Goal: Task Accomplishment & Management: Manage account settings

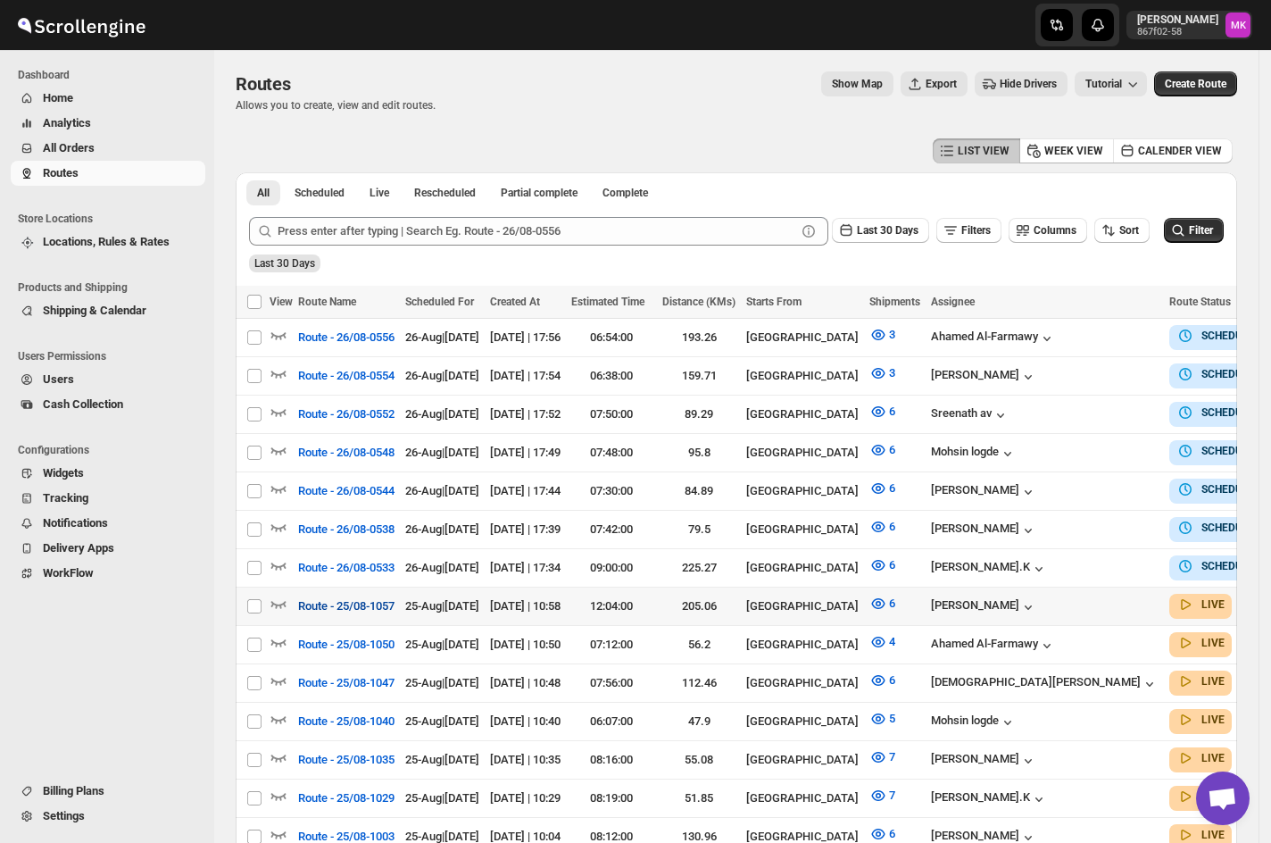
click at [341, 597] on span "Route - 25/08-1057" at bounding box center [346, 606] width 96 height 18
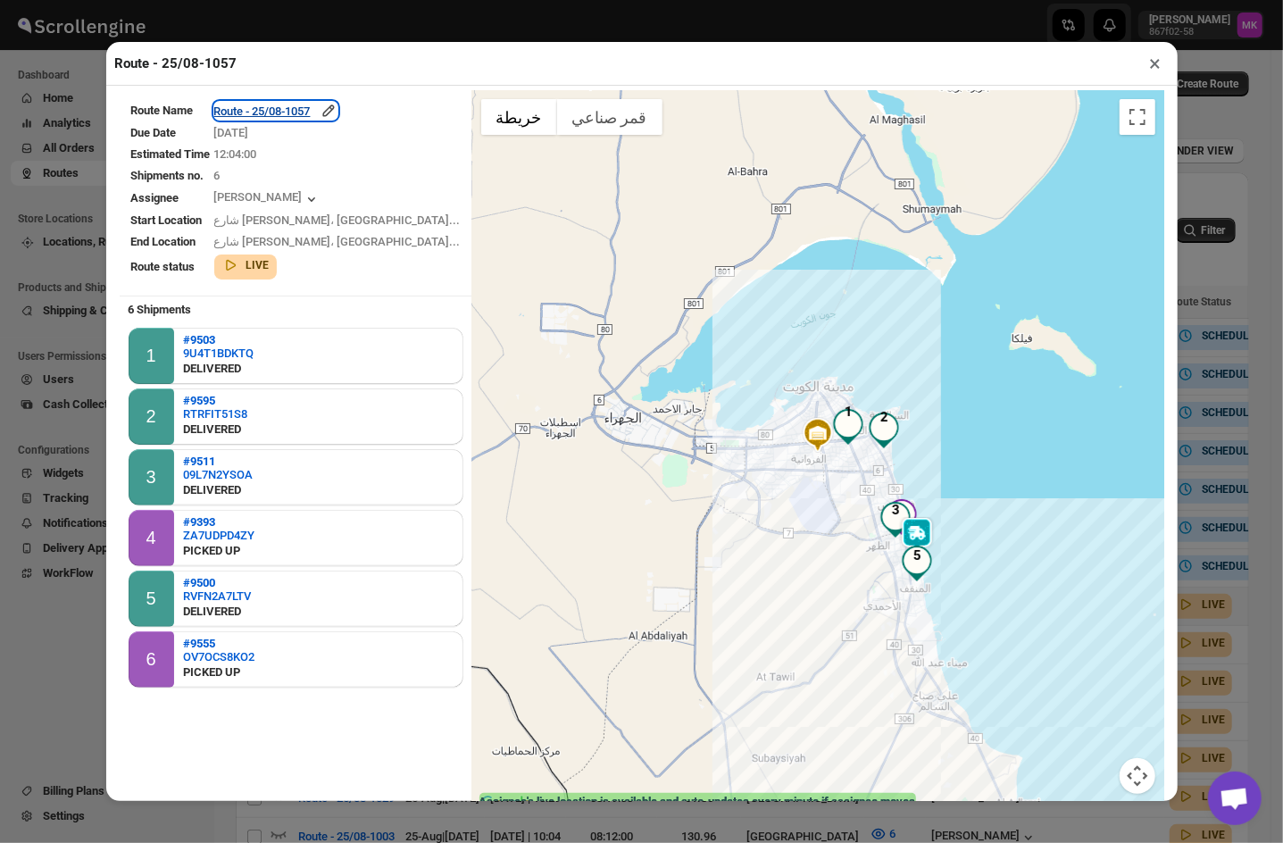
click at [296, 104] on div "Route - 25/08-1057" at bounding box center [275, 111] width 123 height 18
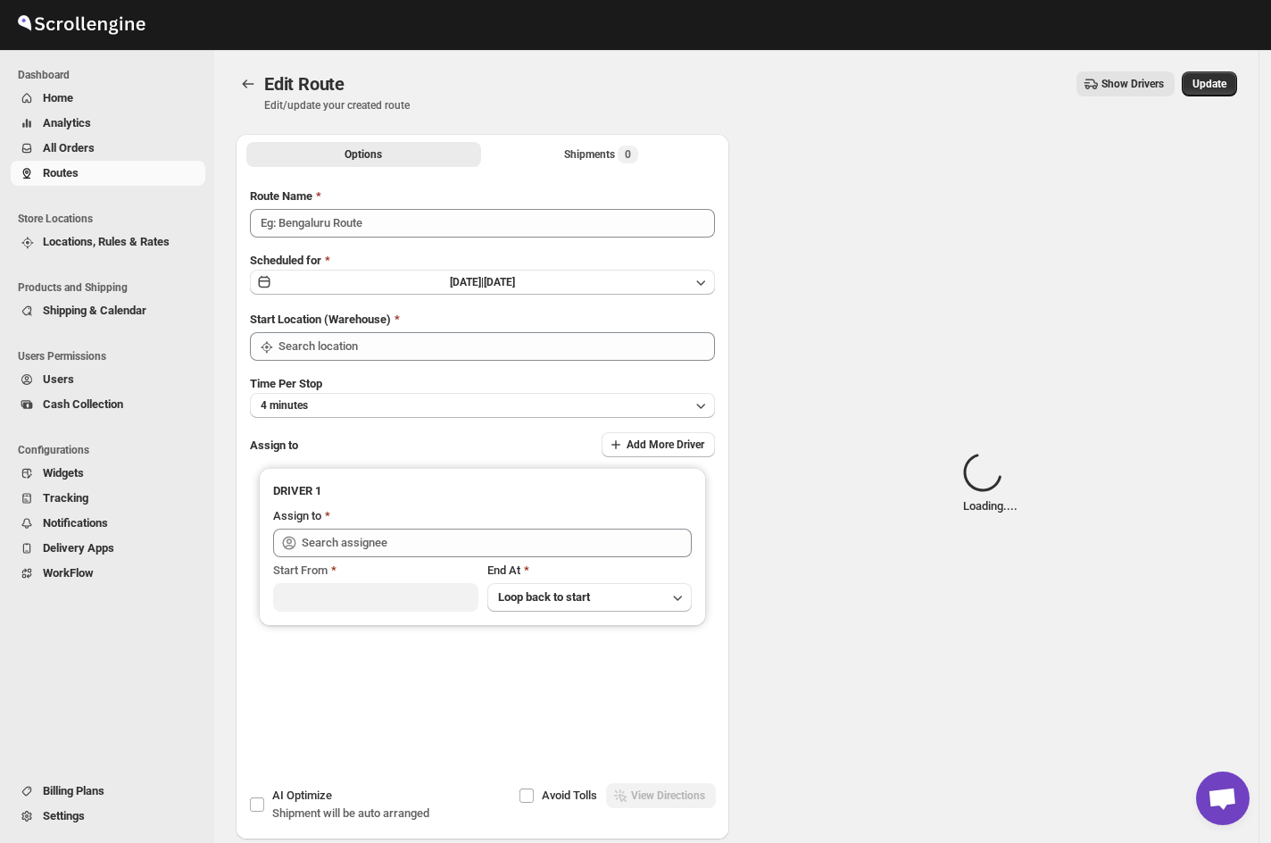
type input "Route - 25/08-1057"
click at [612, 159] on span "Loading..." at bounding box center [628, 154] width 46 height 14
type input "[GEOGRAPHIC_DATA]"
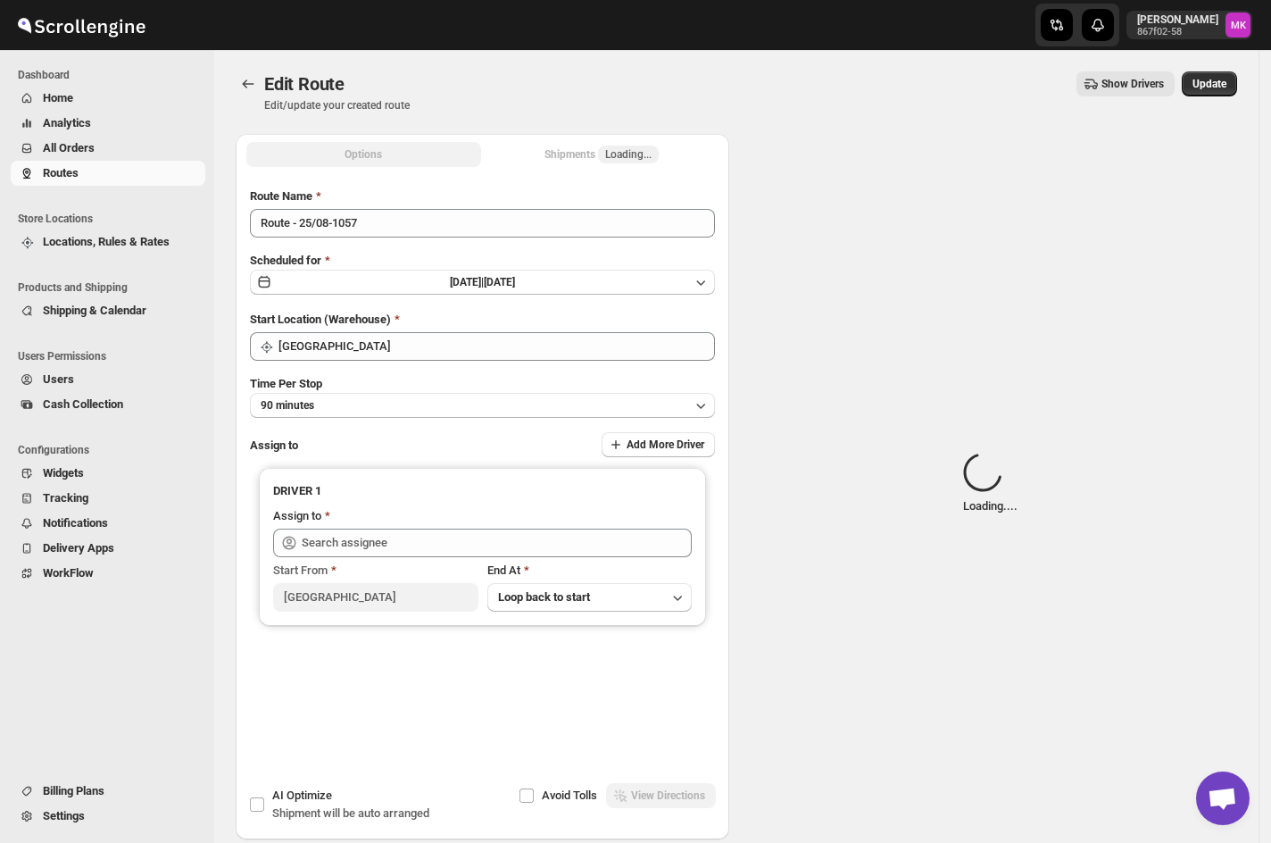
type input "Mohammad chand (mohdqabid@gmail.com)"
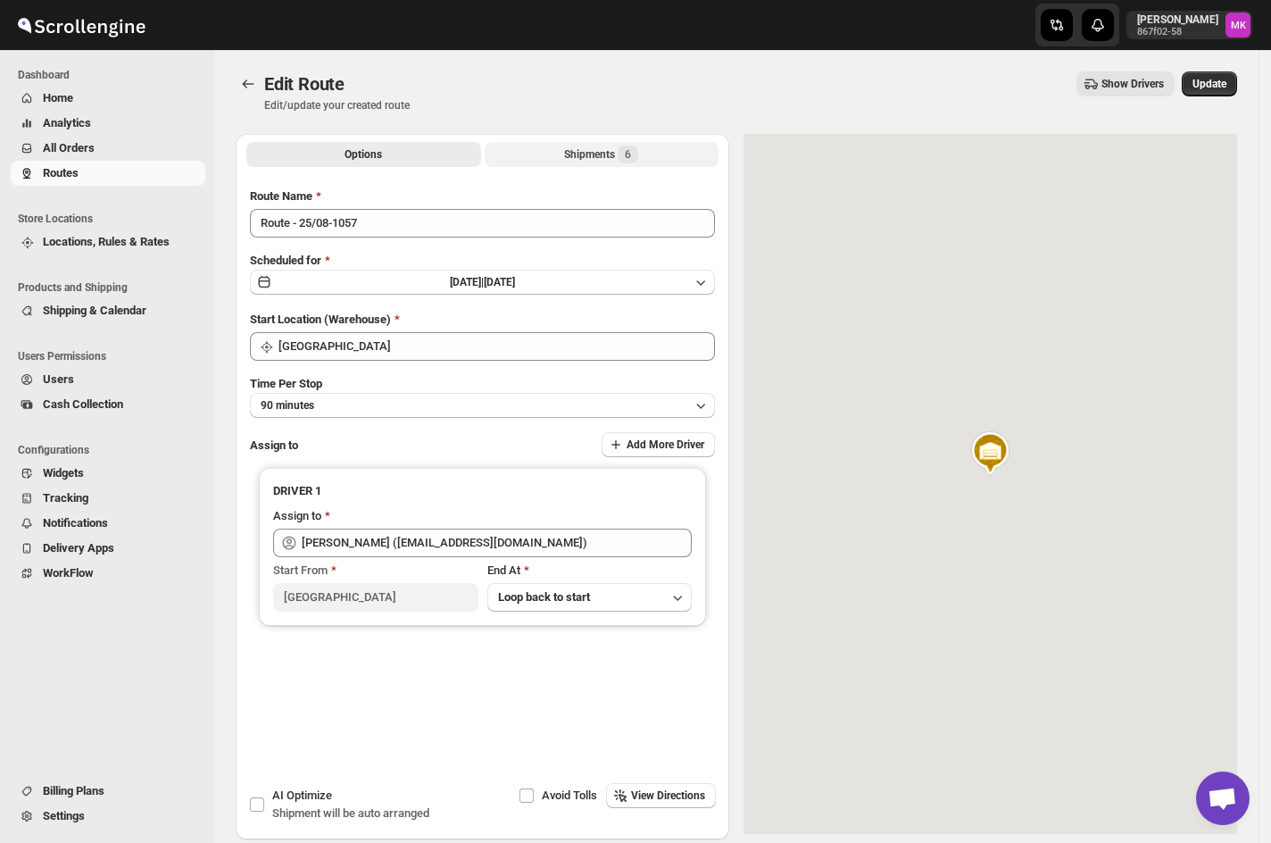
click at [612, 158] on div "Shipments 6" at bounding box center [601, 155] width 74 height 18
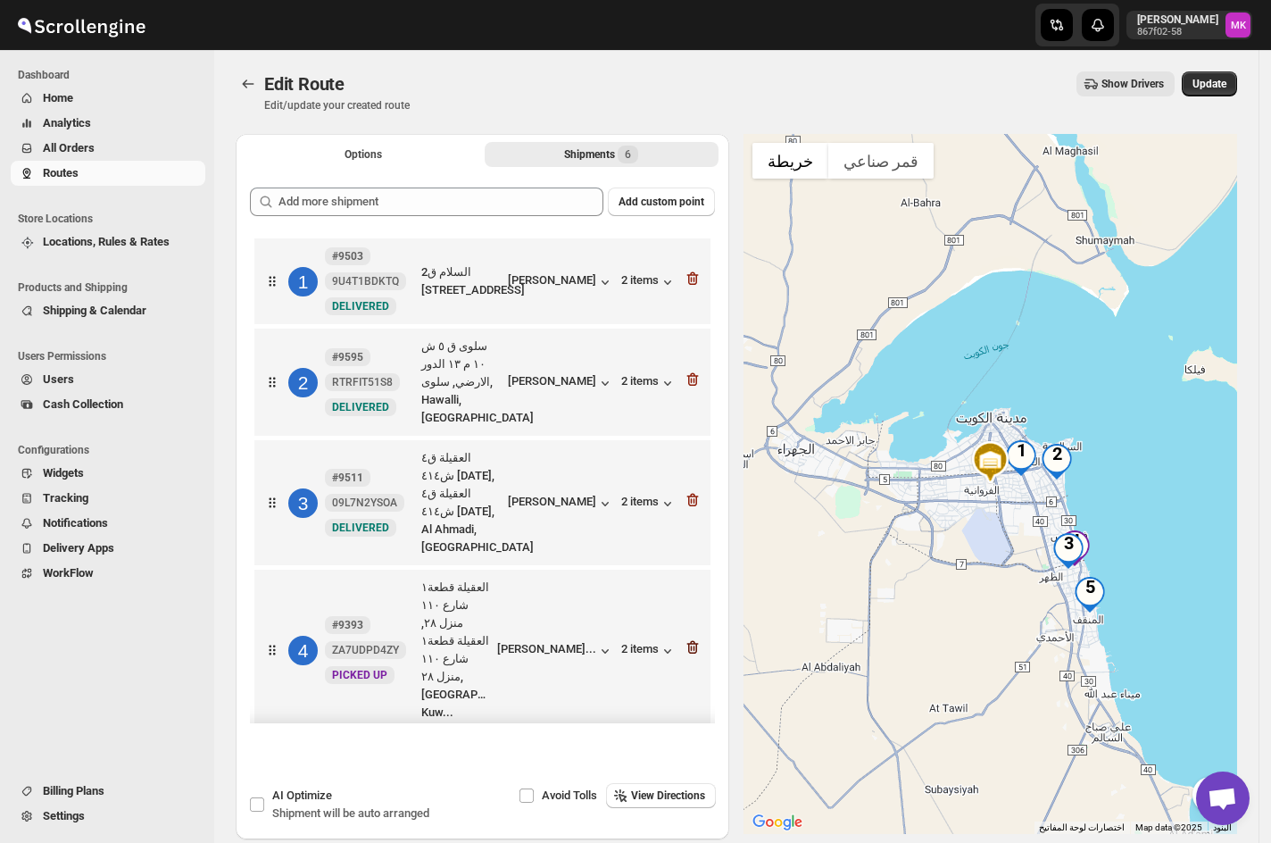
click at [684, 638] on icon "button" at bounding box center [693, 647] width 18 height 18
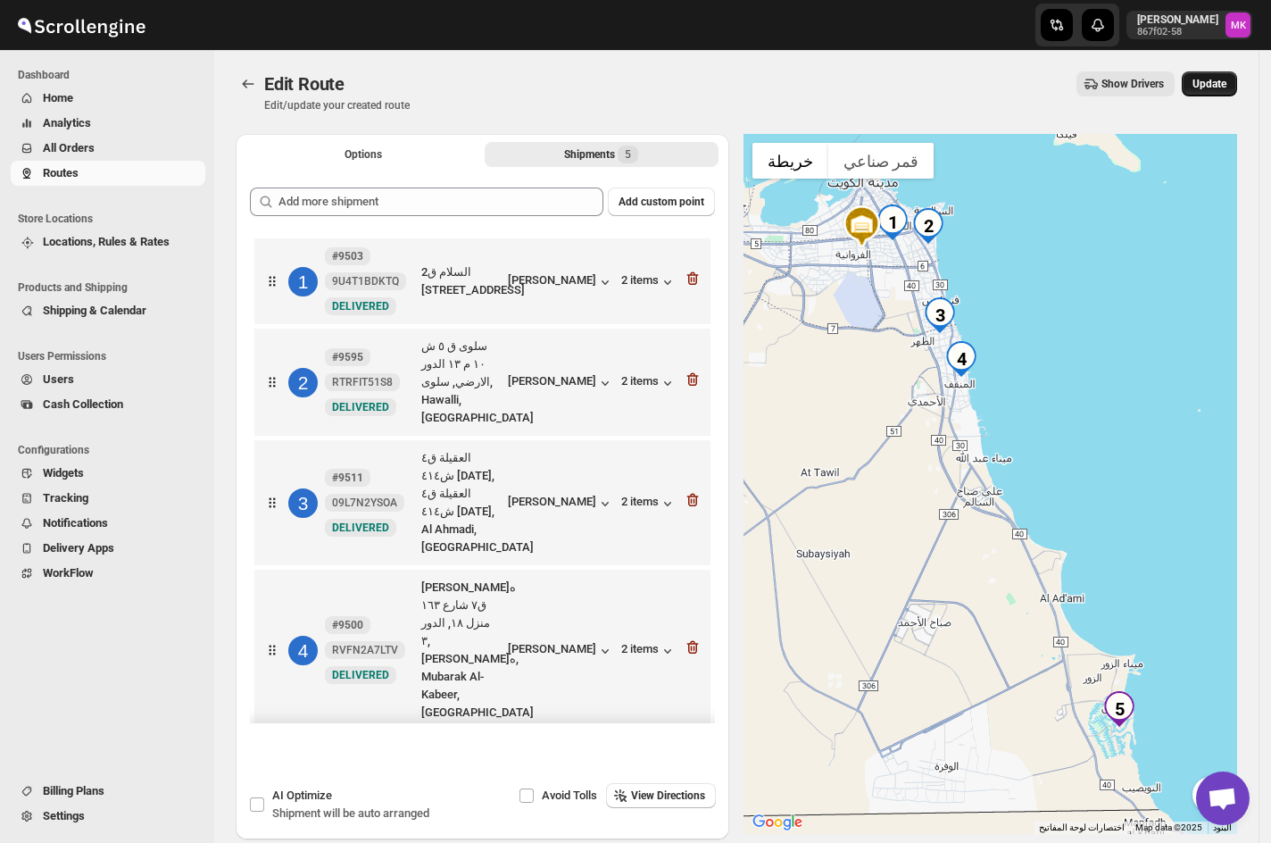
click at [1227, 87] on span "Update" at bounding box center [1210, 84] width 34 height 14
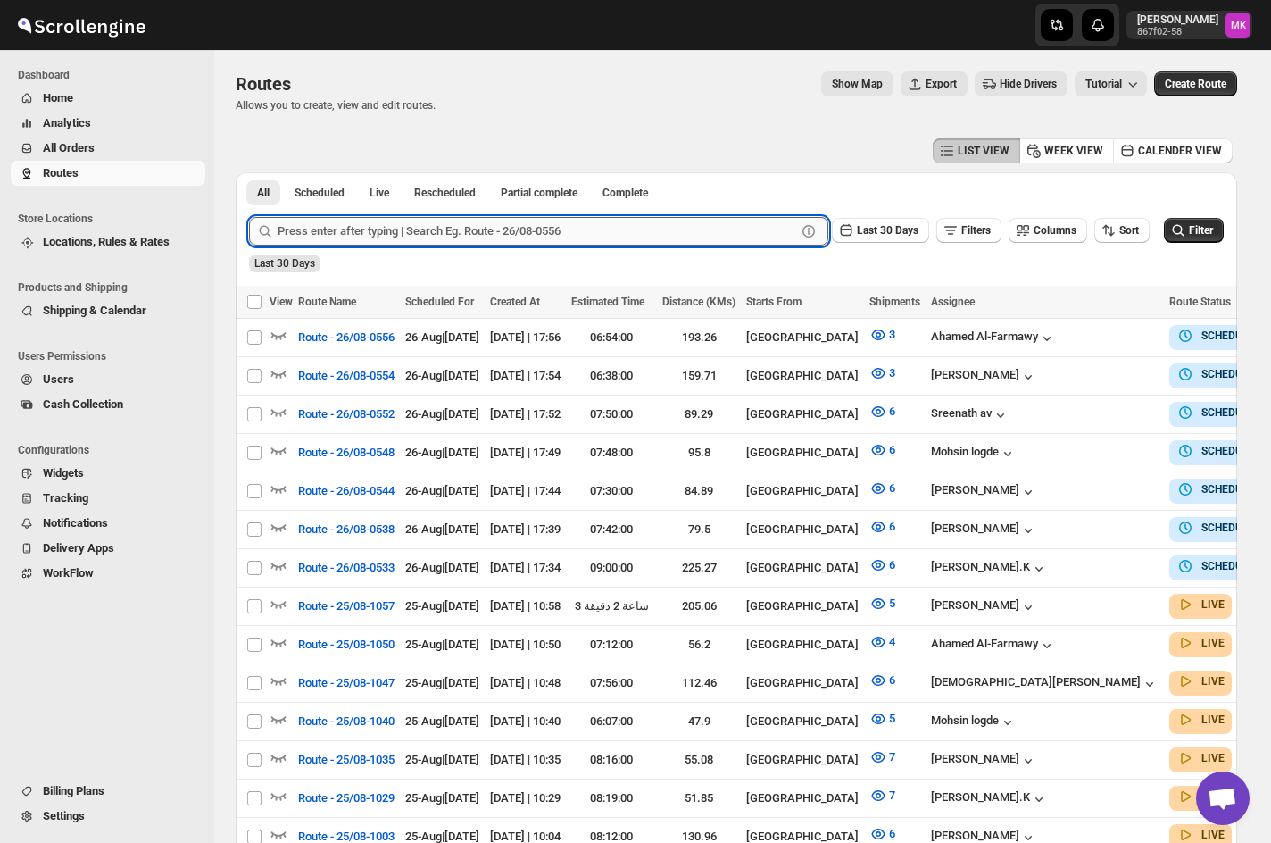
click at [366, 232] on input "text" at bounding box center [537, 231] width 519 height 29
paste input "9393"
type input "9393"
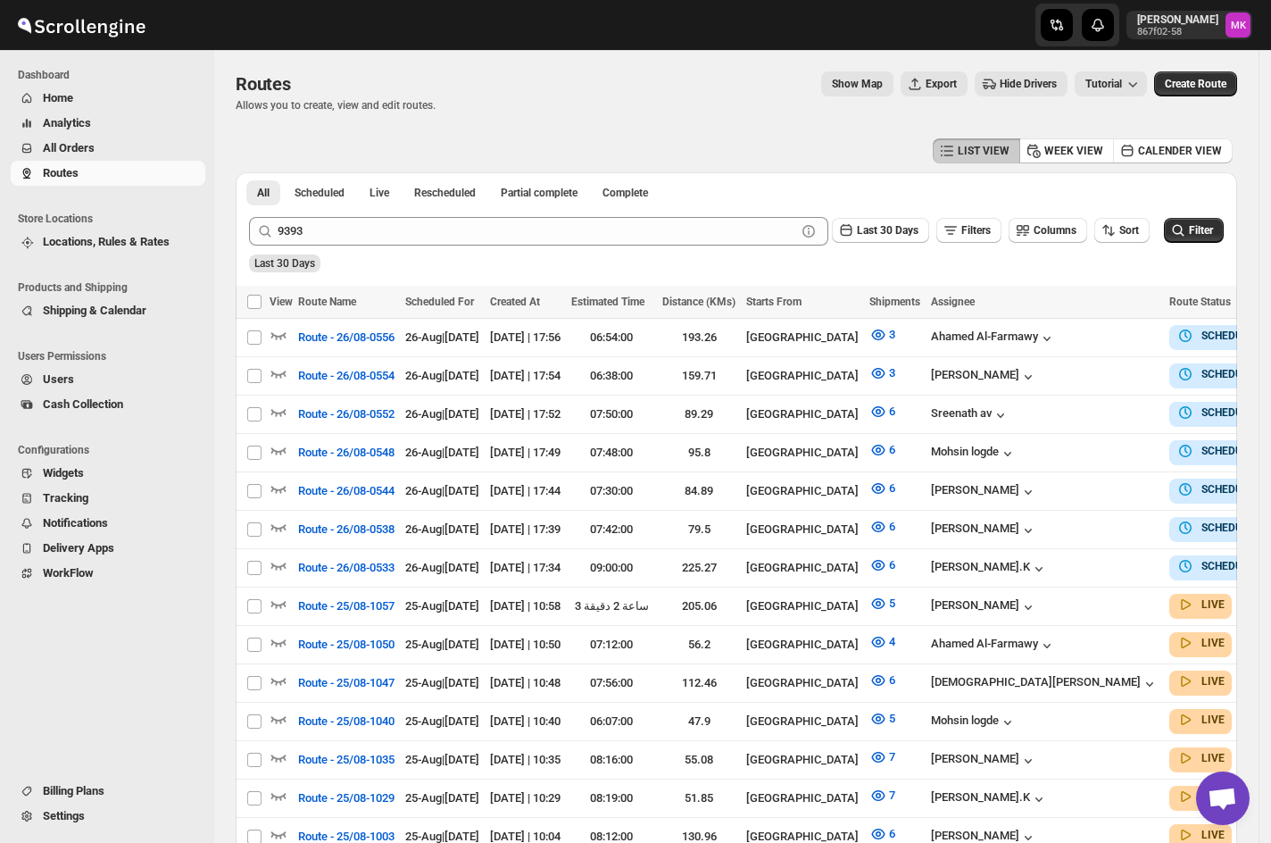
click at [94, 145] on span "All Orders" at bounding box center [69, 147] width 52 height 13
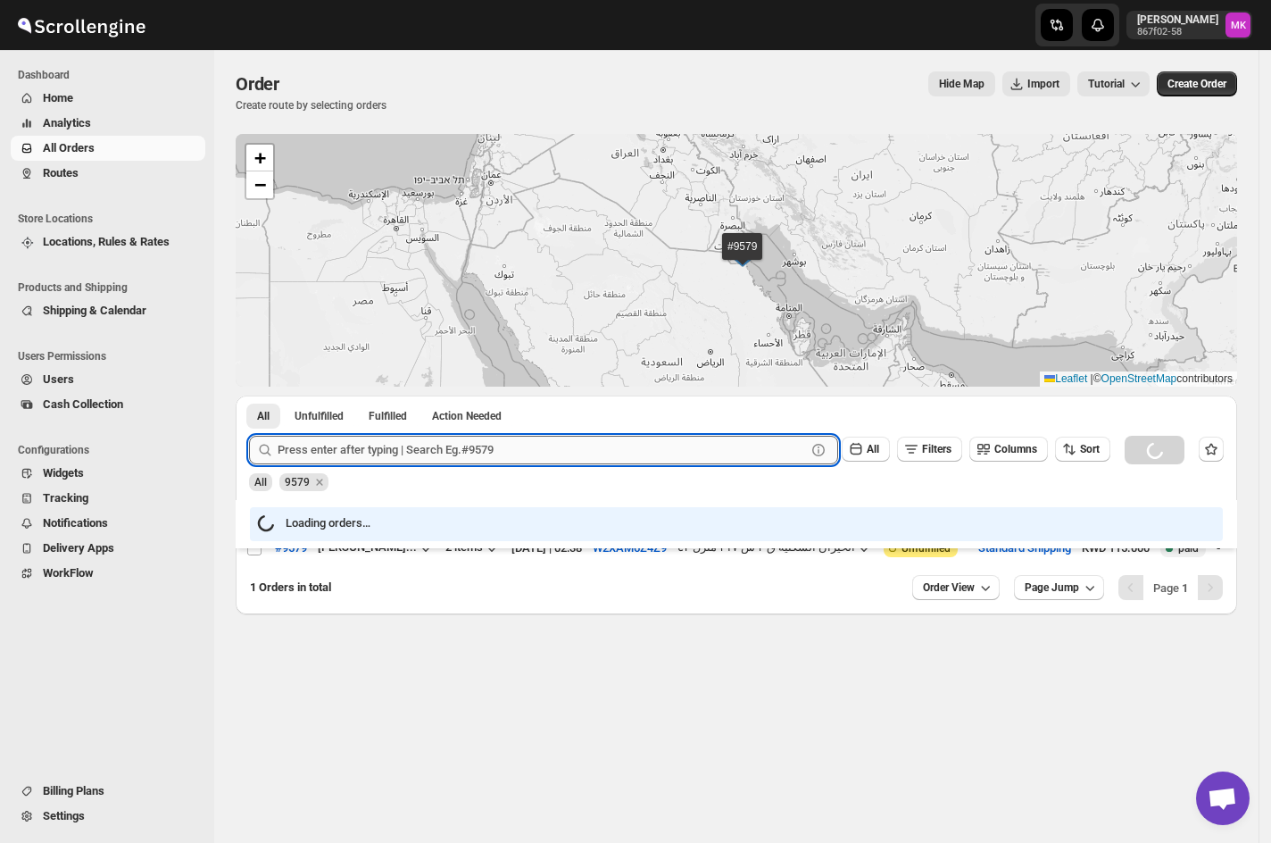
click at [418, 458] on input "text" at bounding box center [542, 450] width 529 height 29
paste input "9393"
type input "9393"
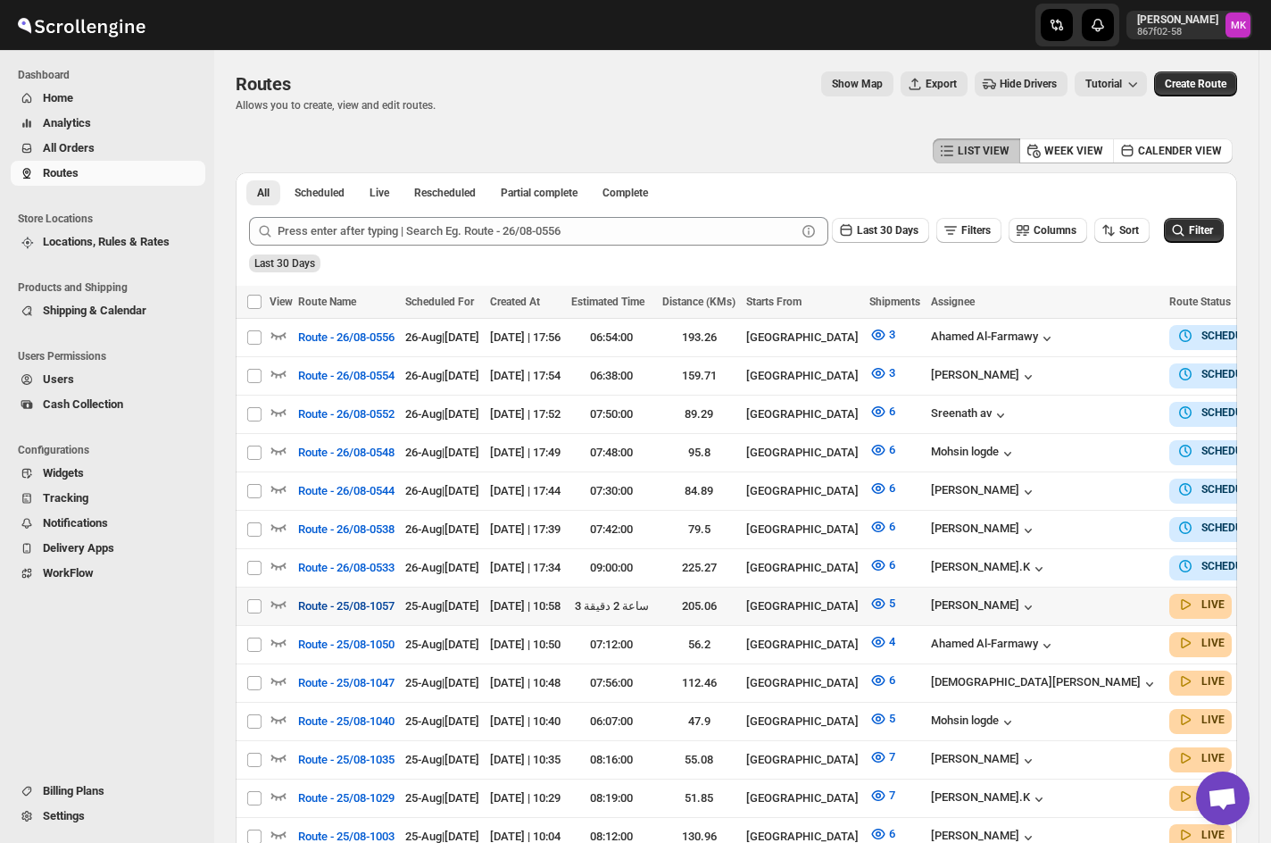
click at [359, 597] on span "Route - 25/08-1057" at bounding box center [346, 606] width 96 height 18
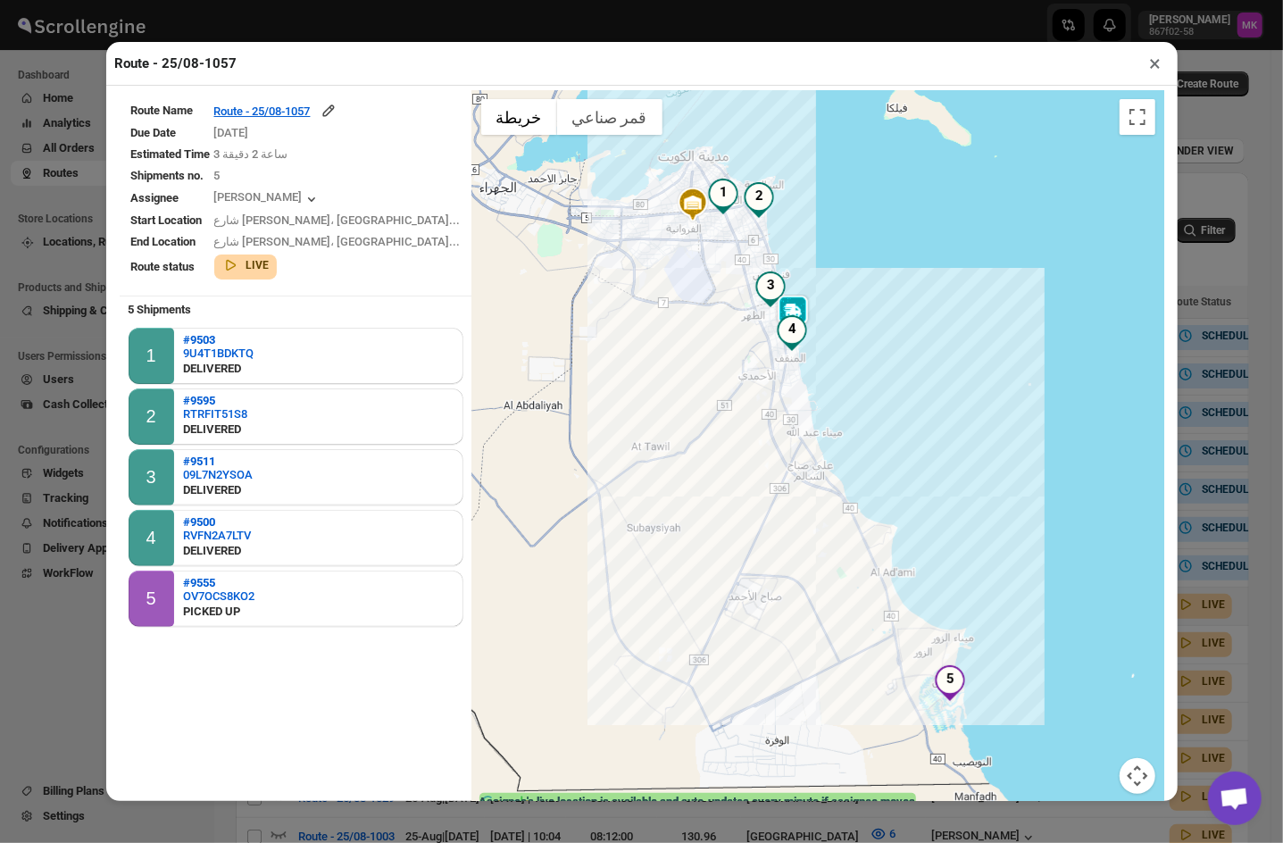
click at [1162, 65] on button "×" at bounding box center [1156, 63] width 26 height 25
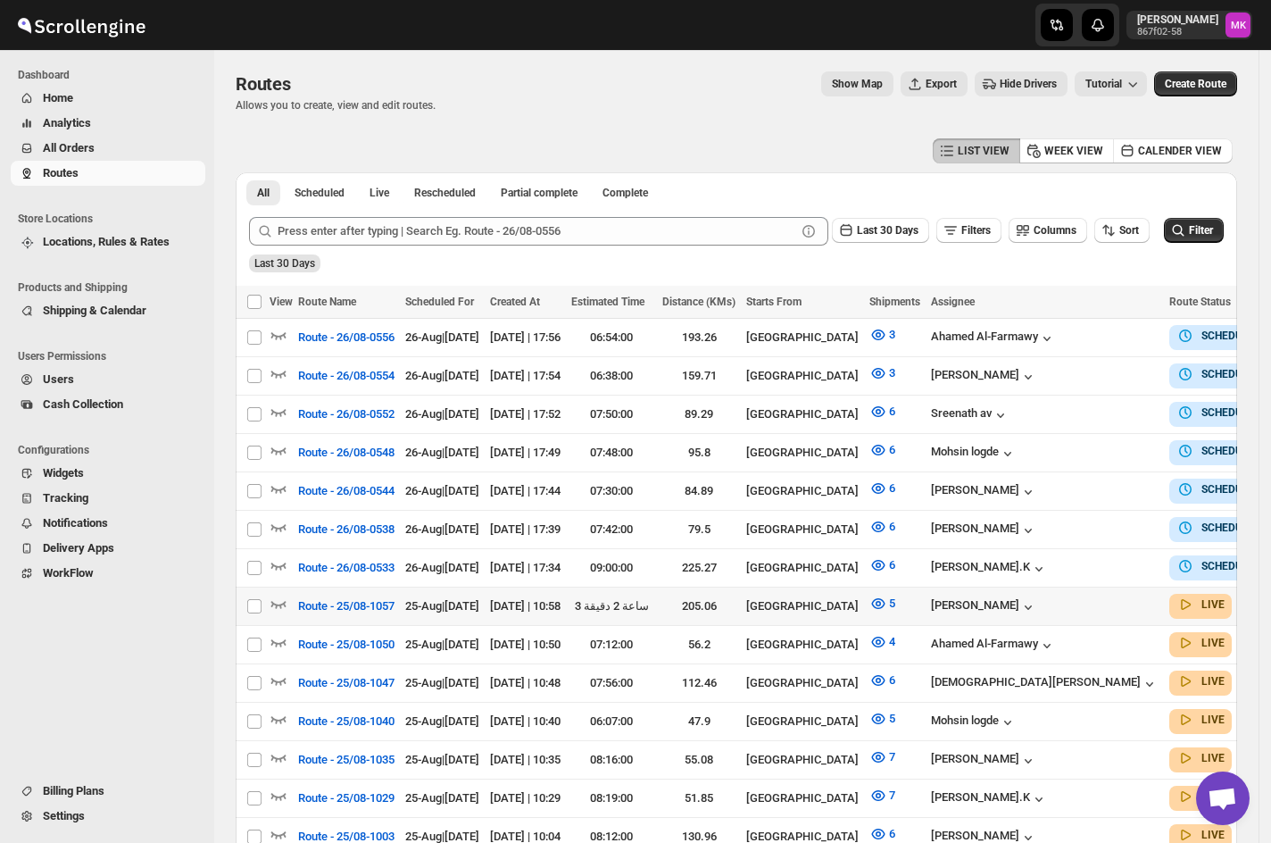
click at [109, 154] on span "All Orders" at bounding box center [122, 148] width 159 height 18
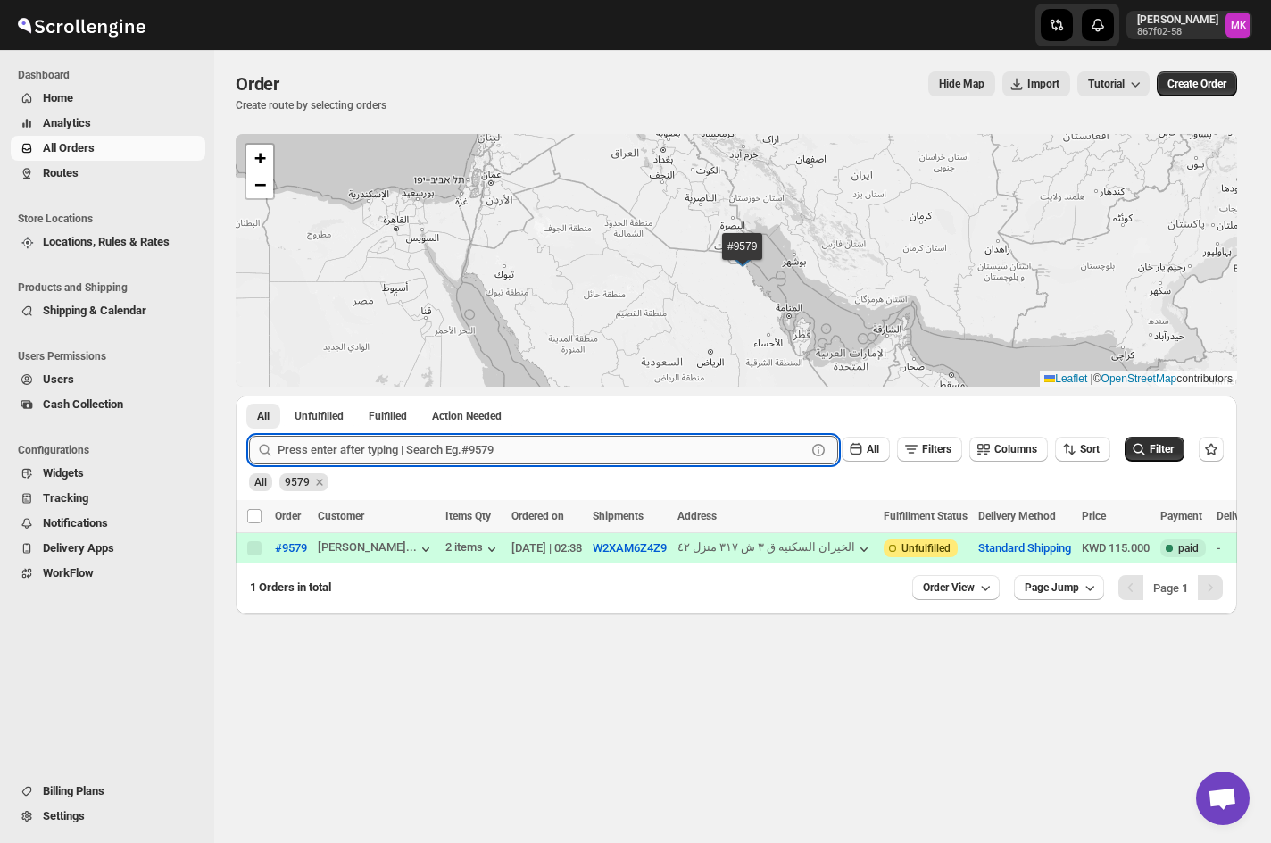
click at [334, 444] on input "text" at bounding box center [542, 450] width 529 height 29
paste input "9393"
type input "9393"
click at [249, 396] on button "Submit" at bounding box center [274, 405] width 51 height 19
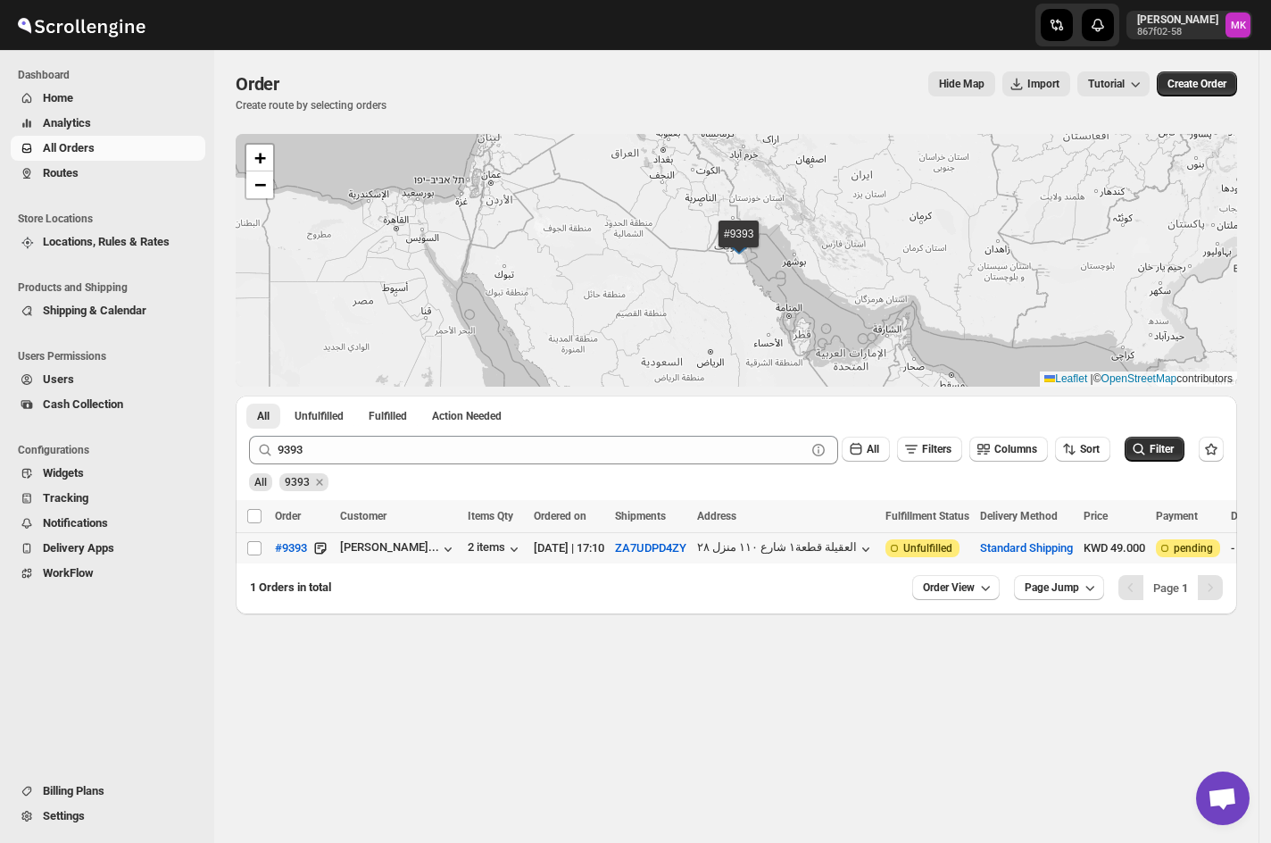
click at [250, 558] on td "Select order" at bounding box center [253, 548] width 34 height 31
checkbox input "true"
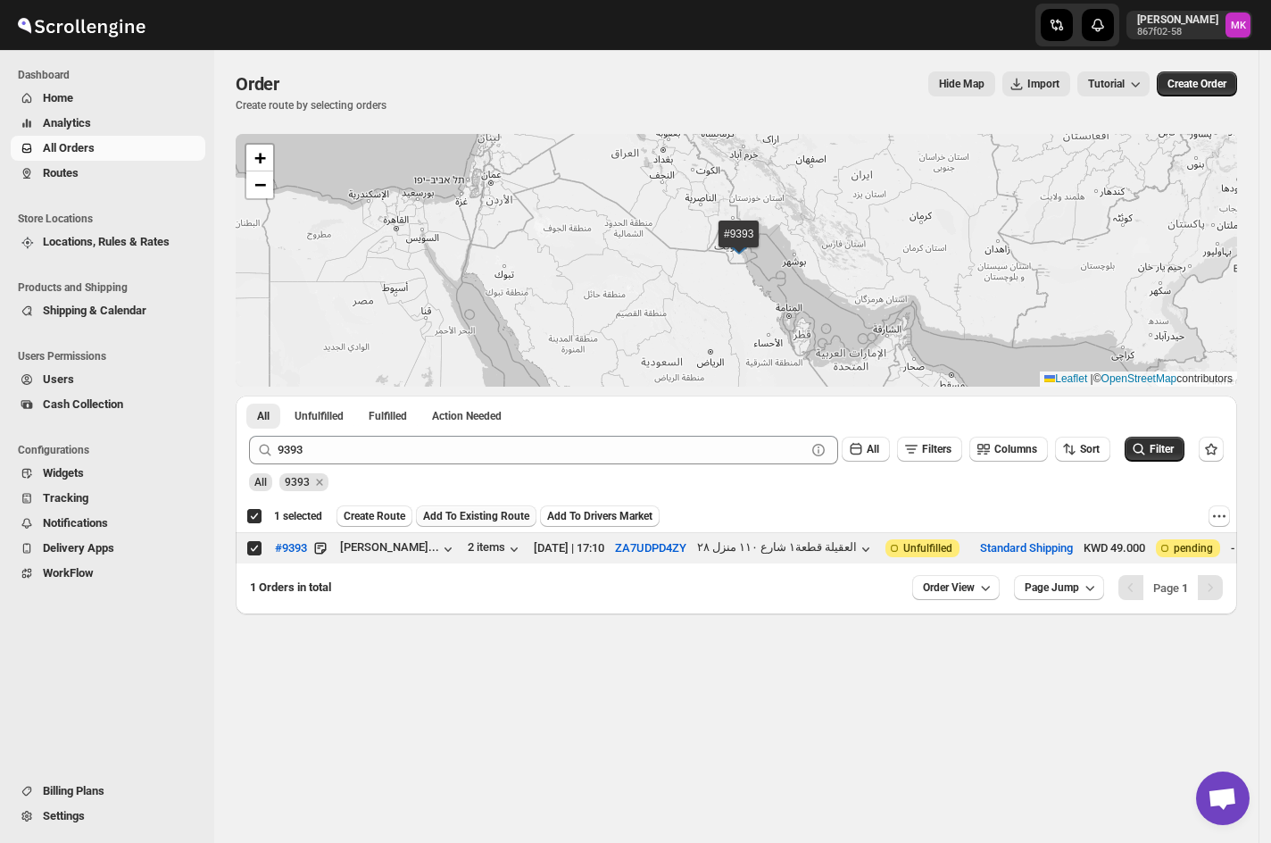
click at [423, 525] on button "Add To Existing Route" at bounding box center [476, 515] width 121 height 21
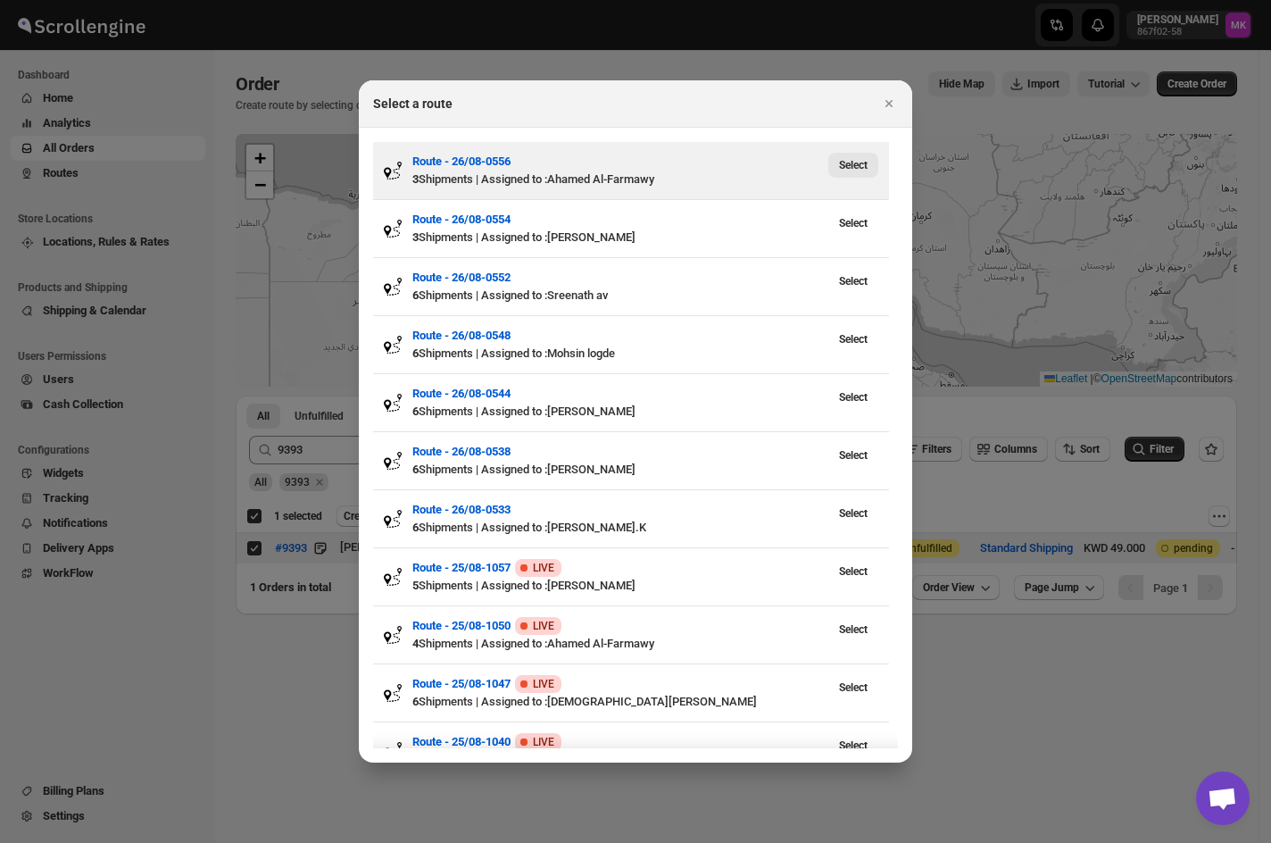
click at [865, 171] on button "Select" at bounding box center [854, 165] width 50 height 25
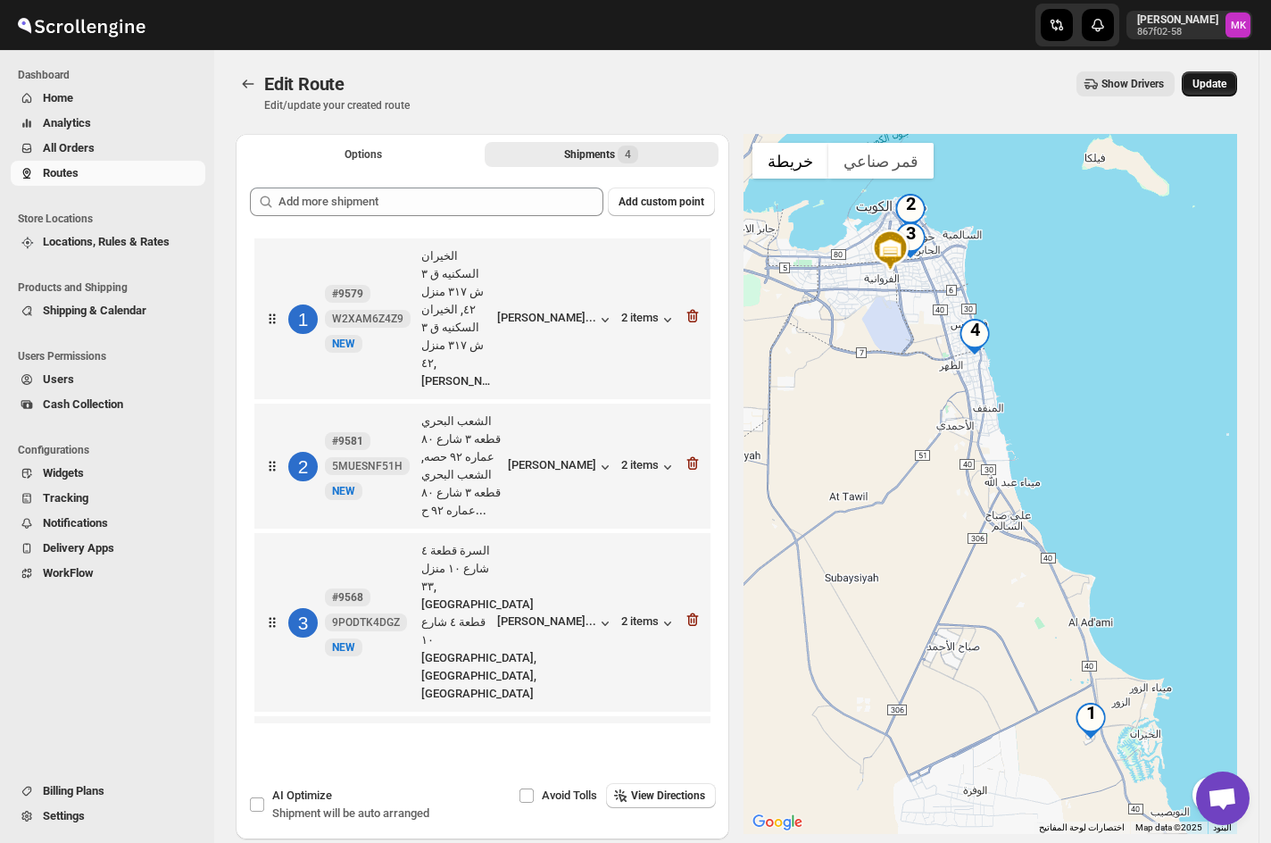
click at [1233, 71] on button "Update" at bounding box center [1209, 83] width 55 height 25
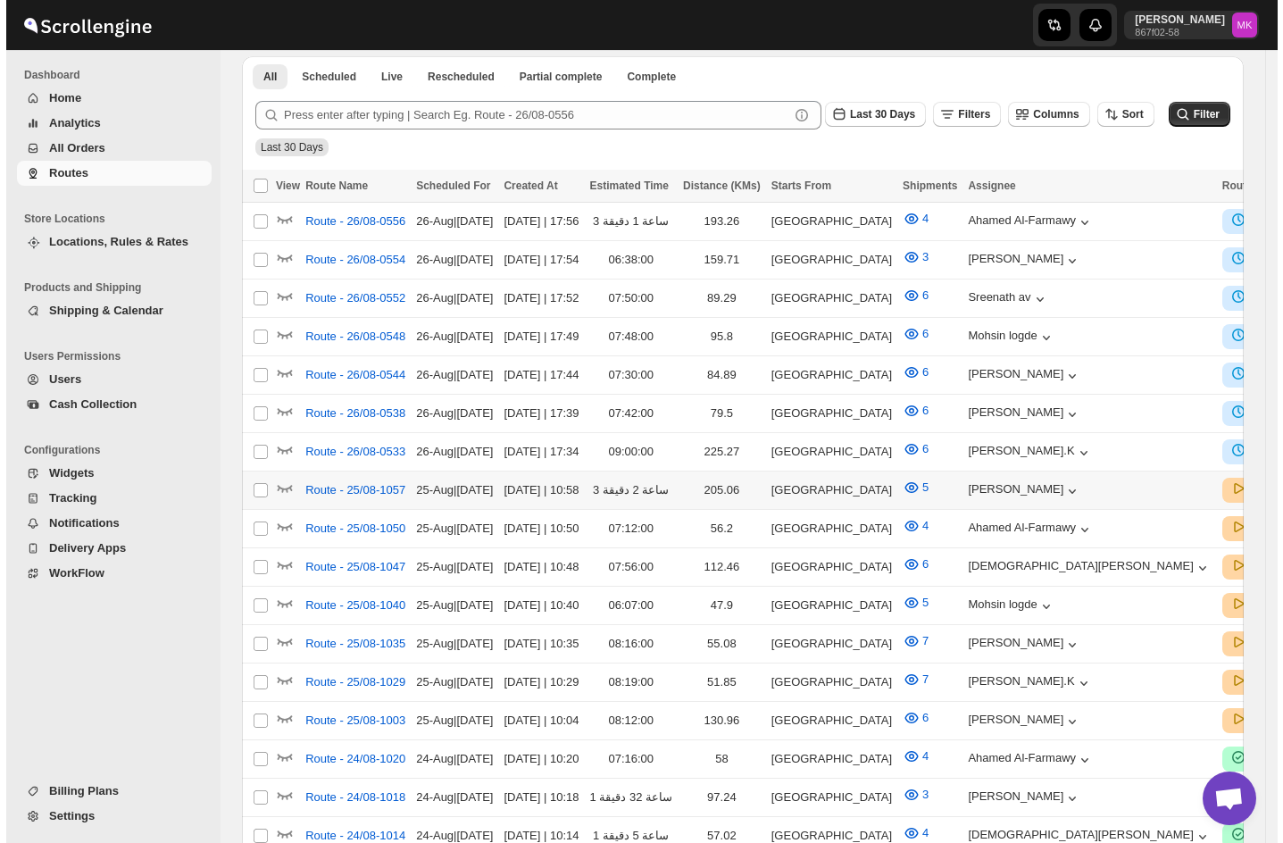
scroll to position [119, 0]
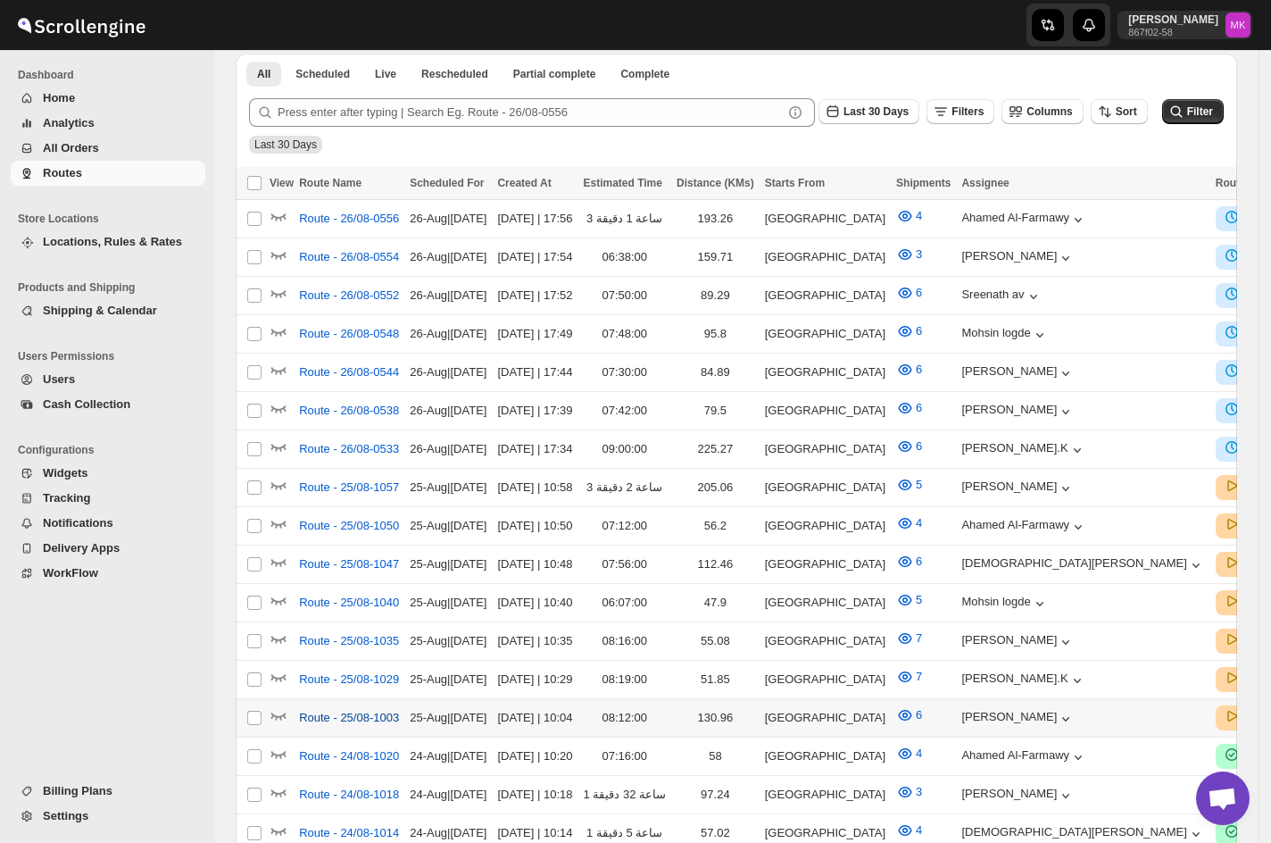
click at [320, 709] on span "Route - 25/08-1003" at bounding box center [349, 718] width 100 height 18
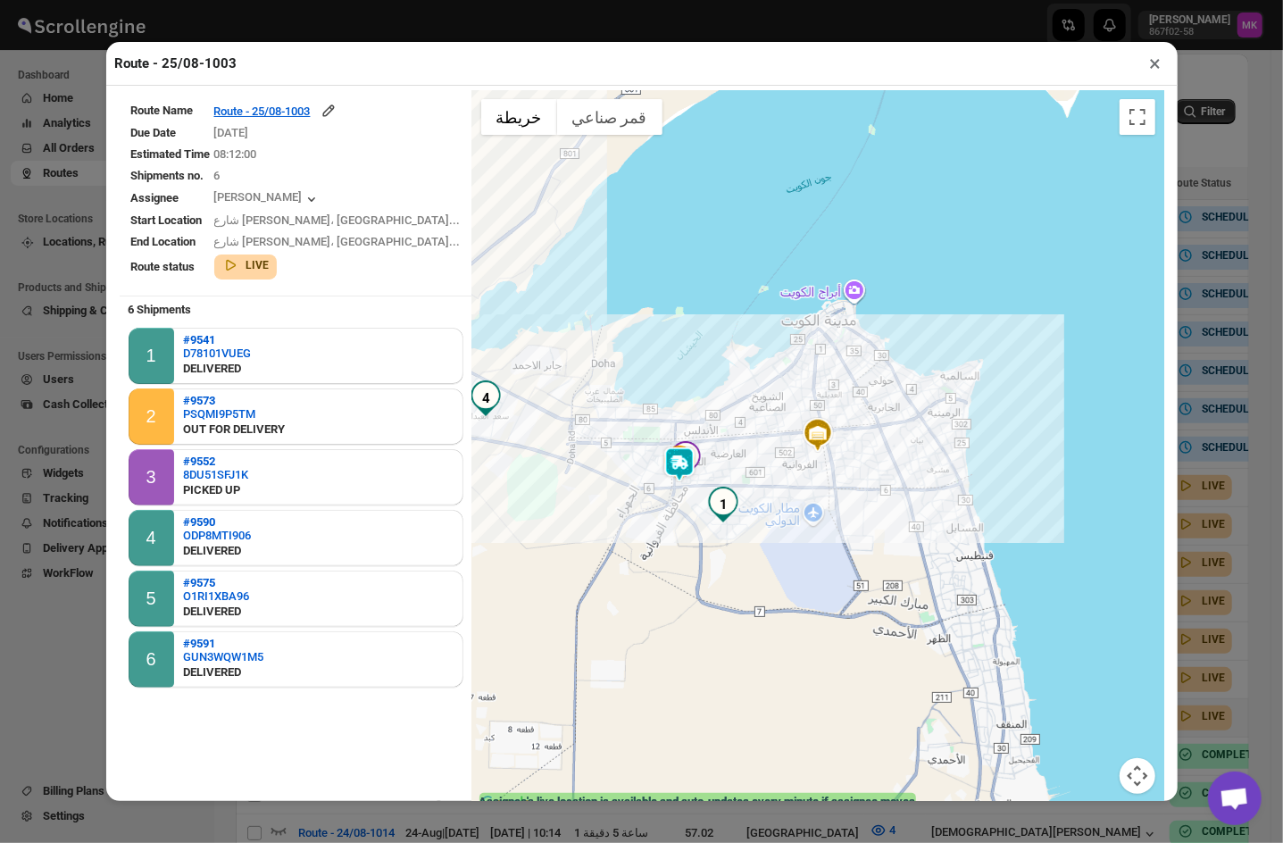
click at [1154, 70] on button "×" at bounding box center [1156, 63] width 26 height 25
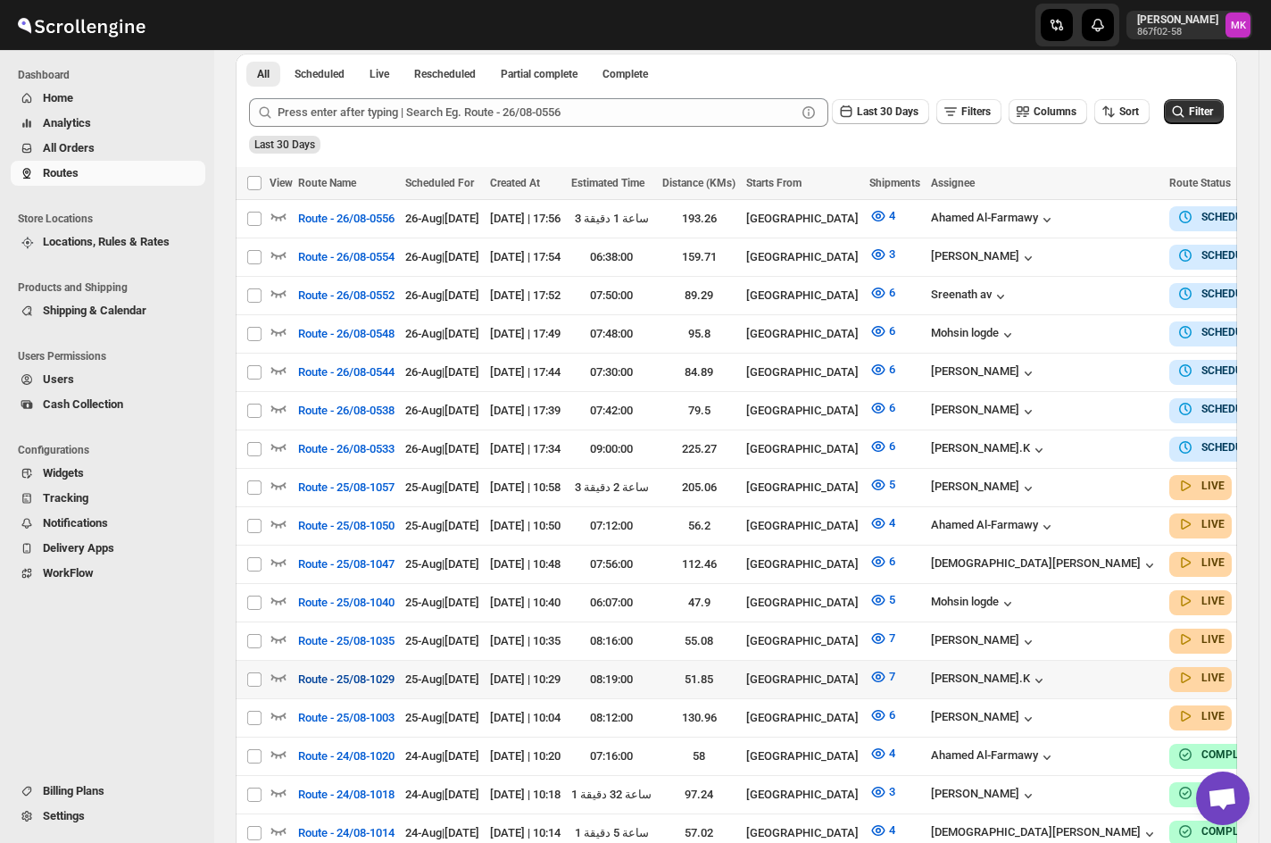
click at [361, 671] on span "Route - 25/08-1029" at bounding box center [346, 680] width 96 height 18
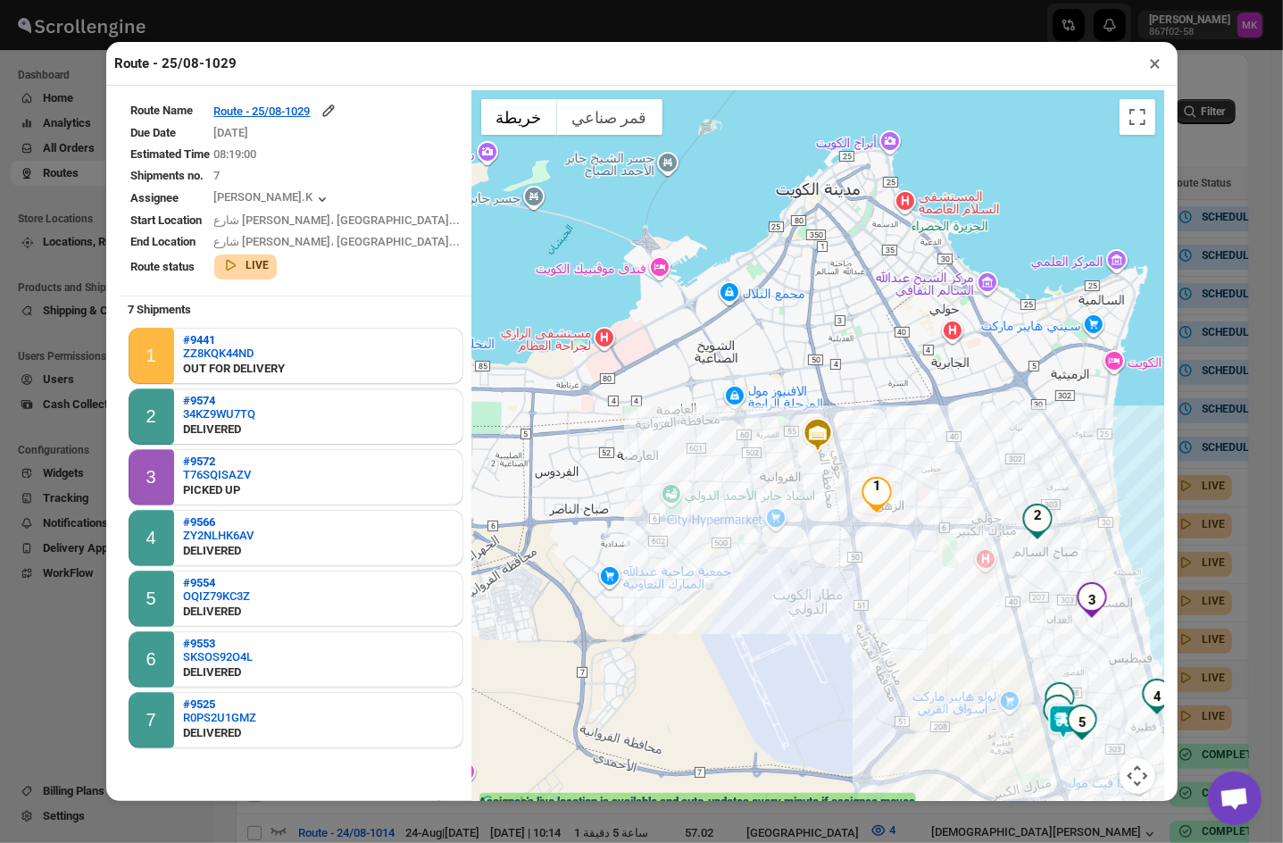
drag, startPoint x: 1154, startPoint y: 71, endPoint x: 1139, endPoint y: 89, distance: 22.9
click at [1154, 70] on button "×" at bounding box center [1156, 63] width 26 height 25
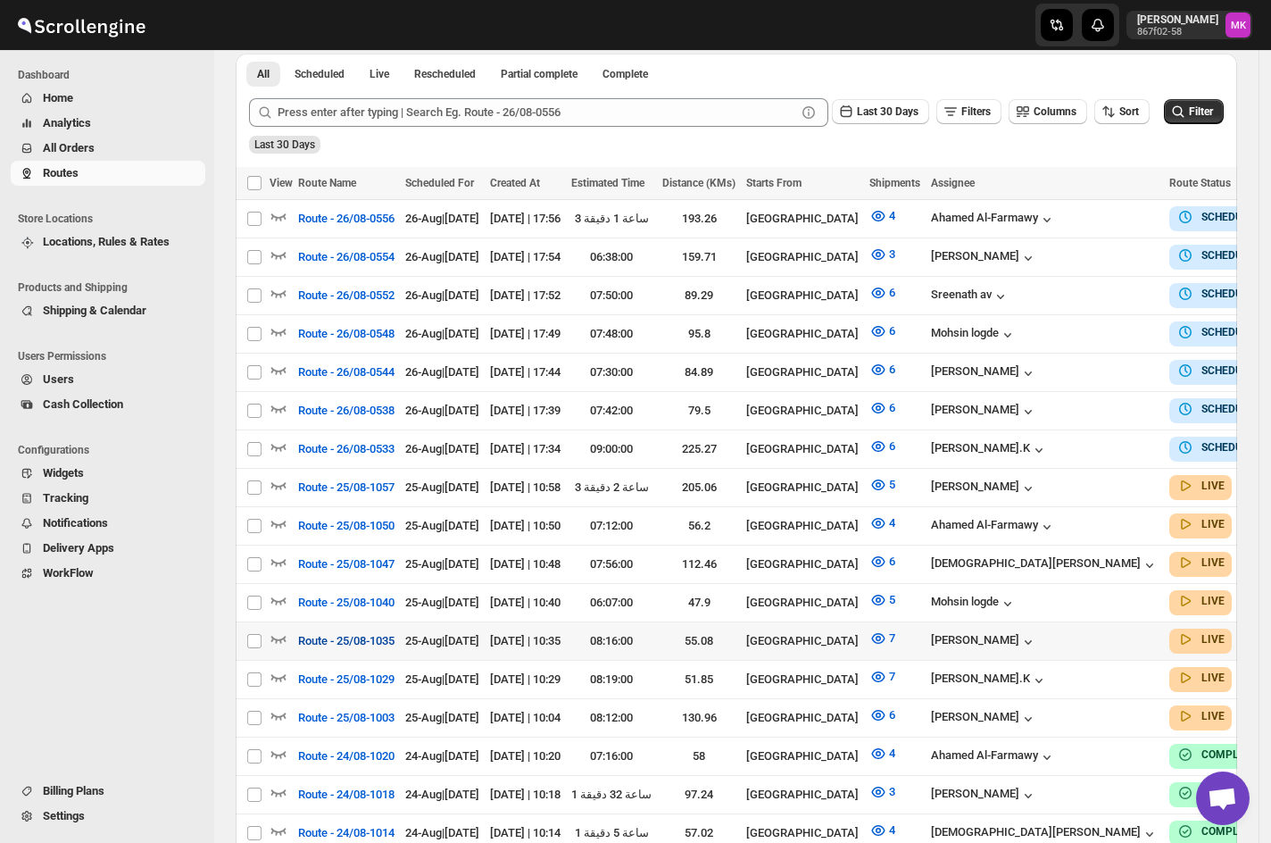
click at [357, 632] on span "Route - 25/08-1035" at bounding box center [346, 641] width 96 height 18
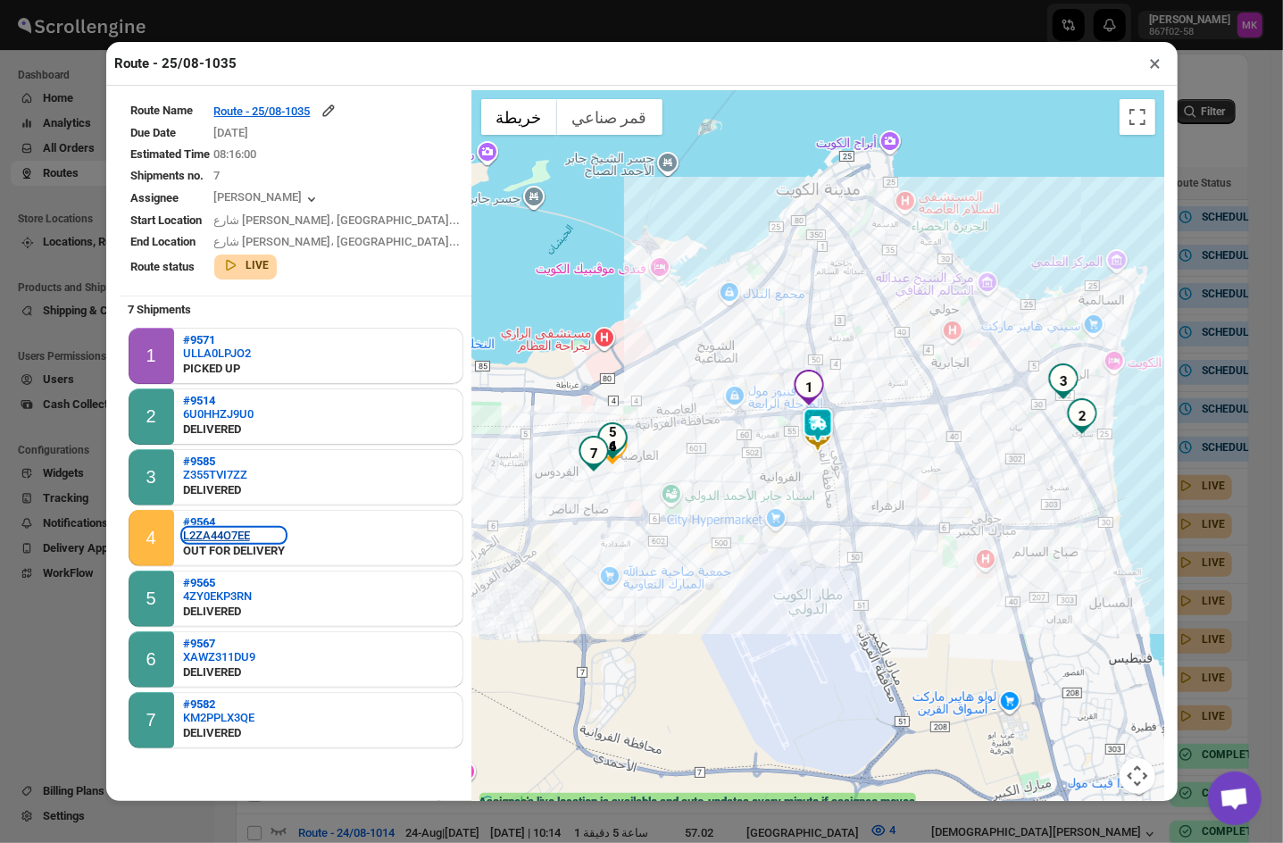
click at [257, 530] on div "L2ZA44O7EE" at bounding box center [234, 535] width 102 height 13
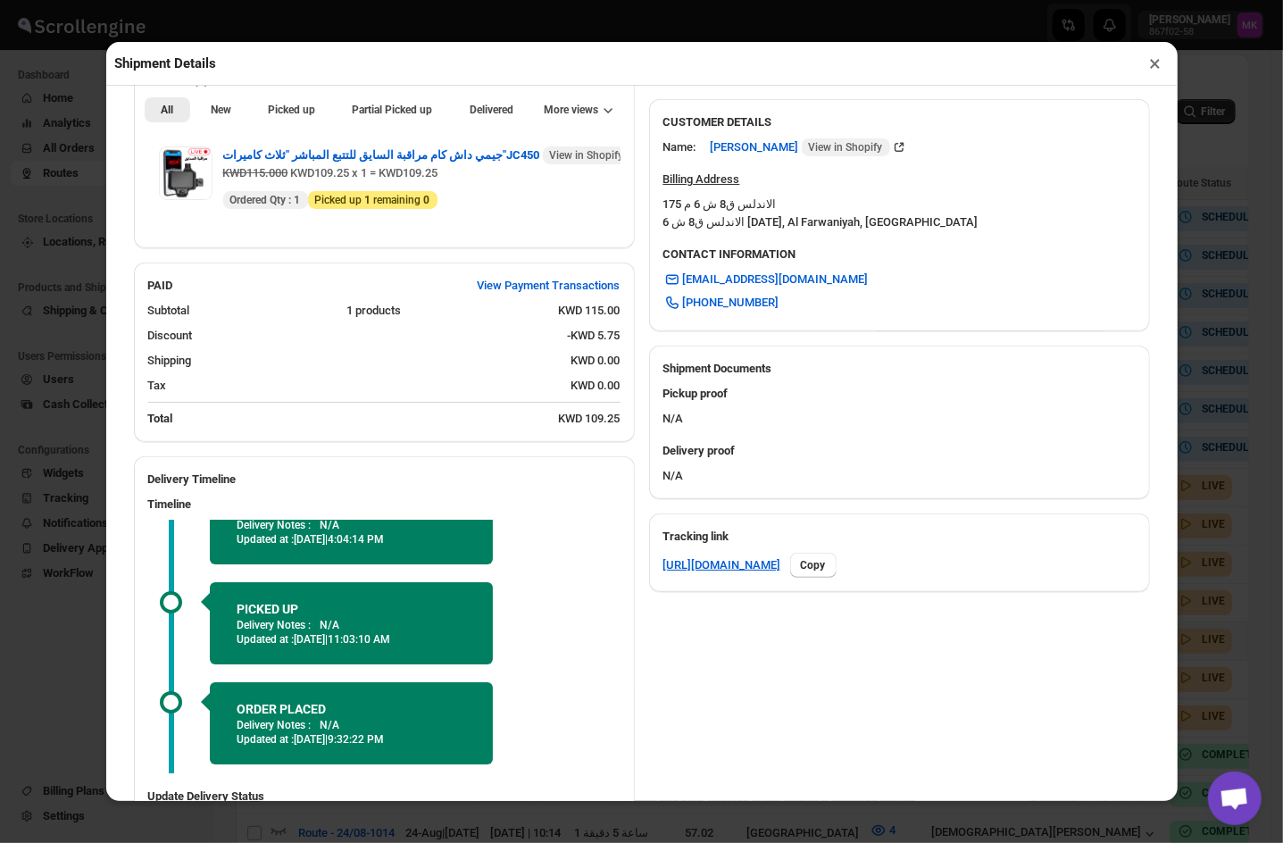
scroll to position [662, 0]
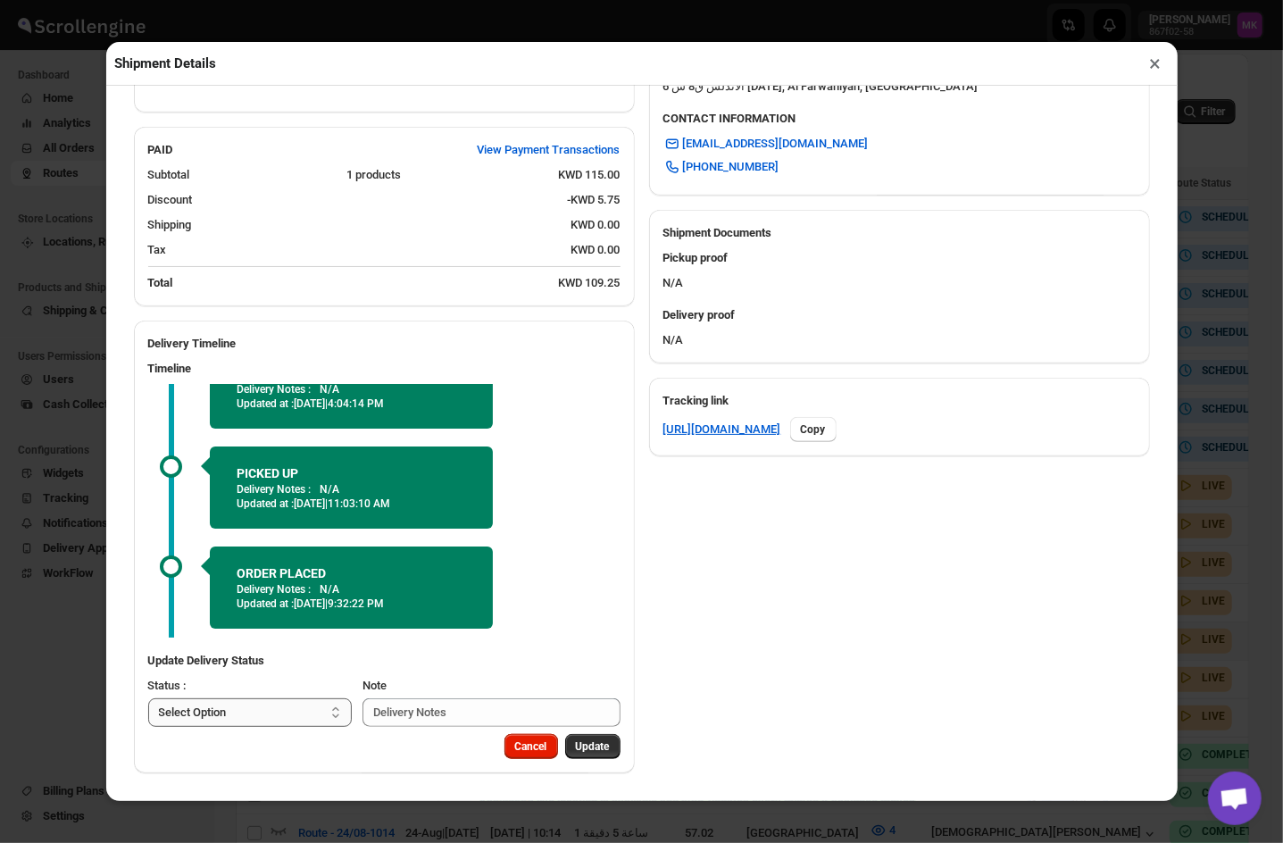
click at [252, 725] on select "Select Option PICKED UP DELIVERED CANCELLED" at bounding box center [250, 712] width 204 height 29
click at [252, 704] on select "Select Option PICKED UP DELIVERED CANCELLED" at bounding box center [250, 712] width 204 height 29
select select "DELIVERED"
click at [148, 698] on select "Select Option PICKED UP DELIVERED CANCELLED" at bounding box center [250, 712] width 204 height 29
click at [551, 754] on button "Pick Products" at bounding box center [576, 746] width 88 height 25
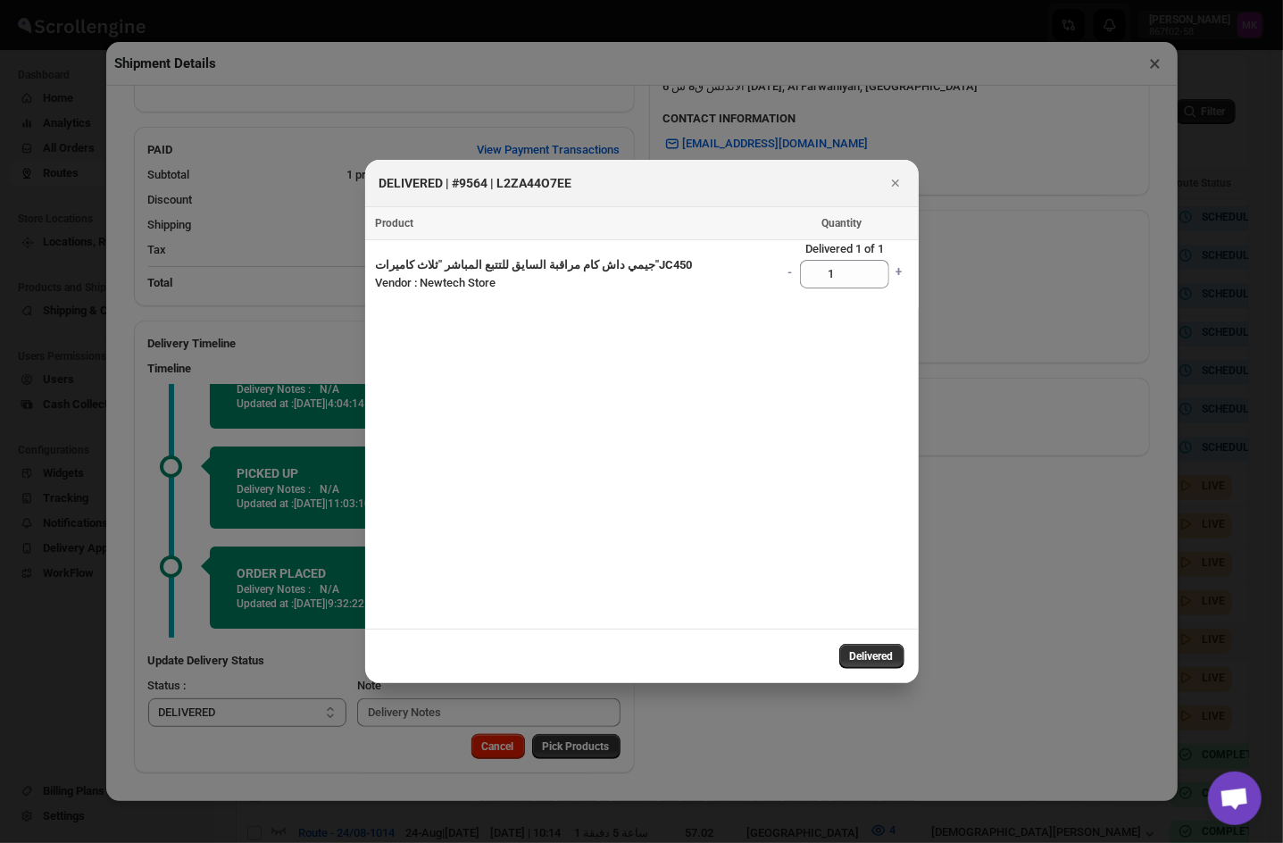
click at [872, 646] on button "Delivered" at bounding box center [871, 656] width 65 height 25
select select
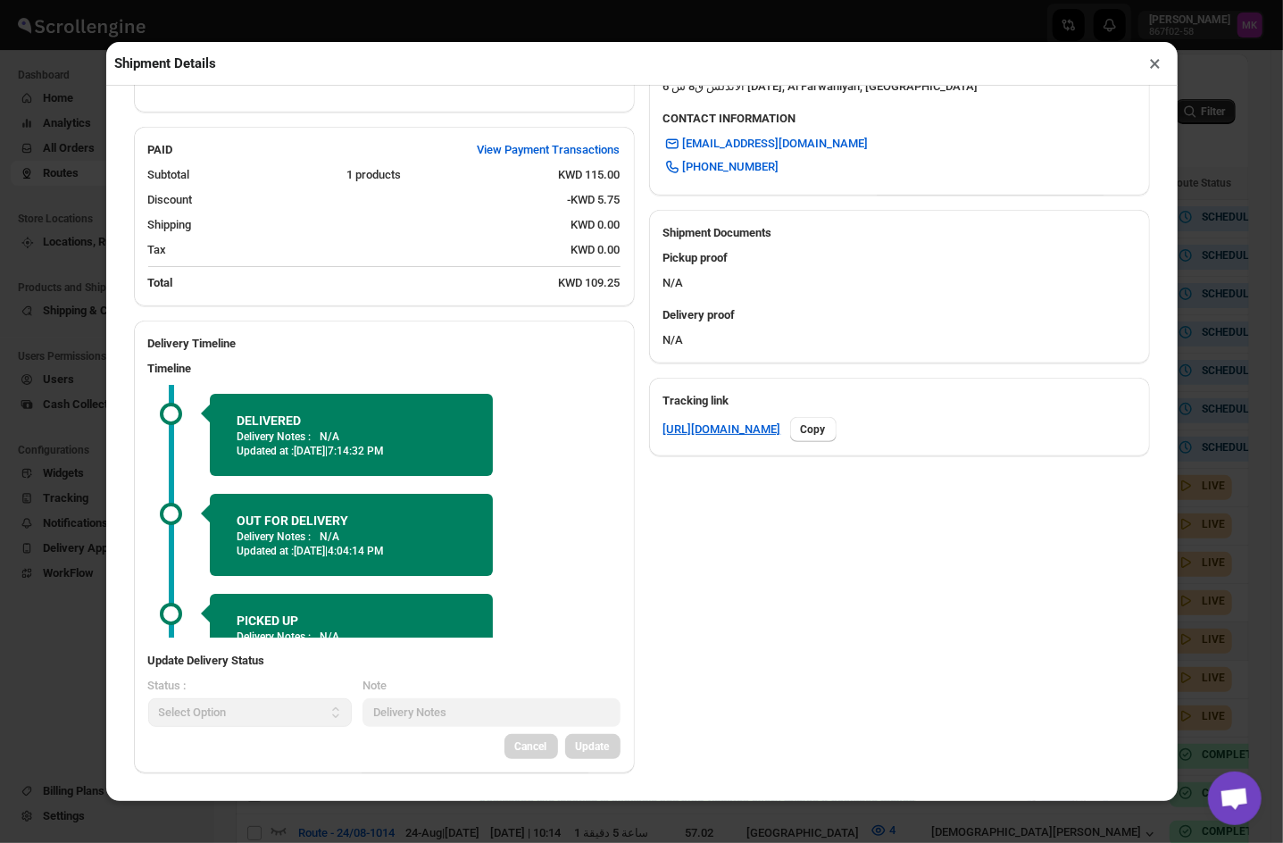
click at [1154, 69] on button "×" at bounding box center [1156, 63] width 26 height 25
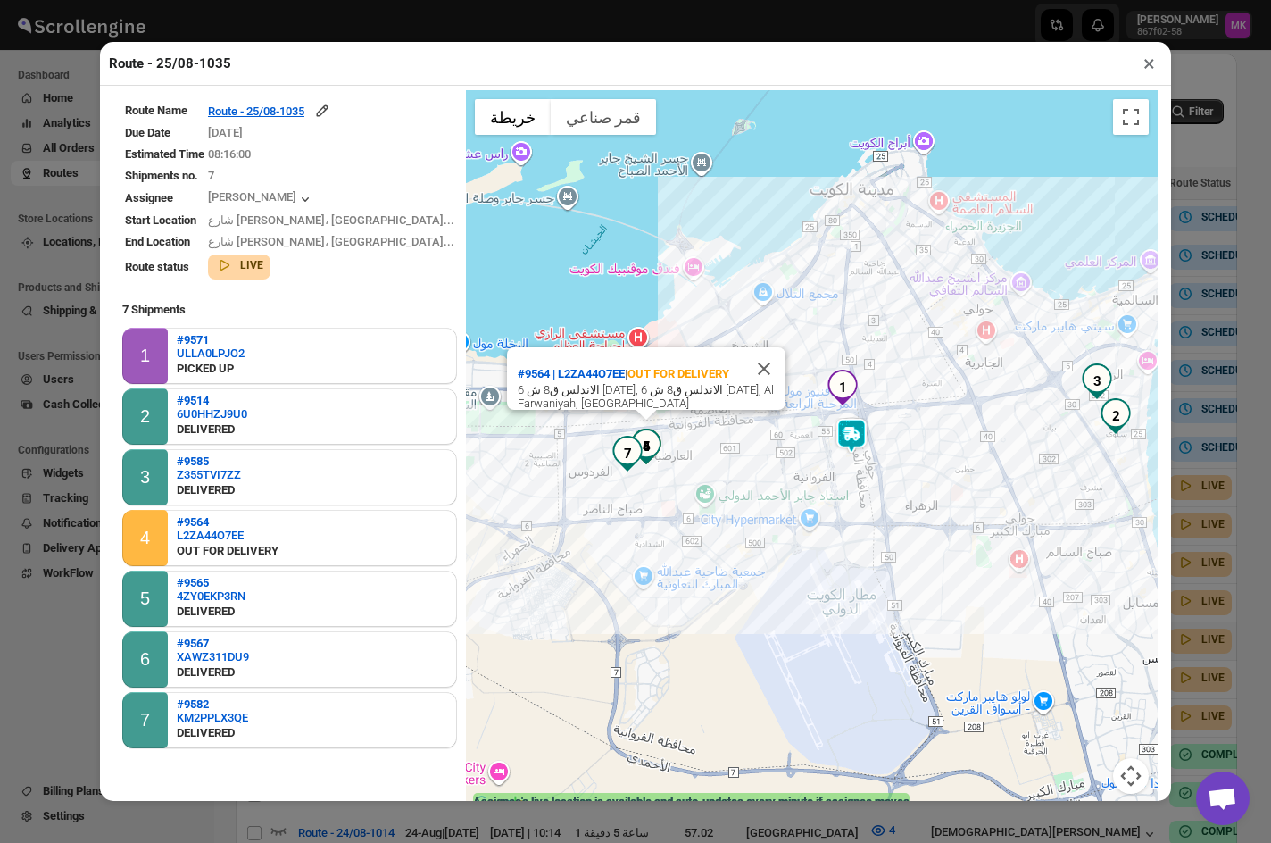
click at [1155, 72] on button "×" at bounding box center [1150, 63] width 26 height 25
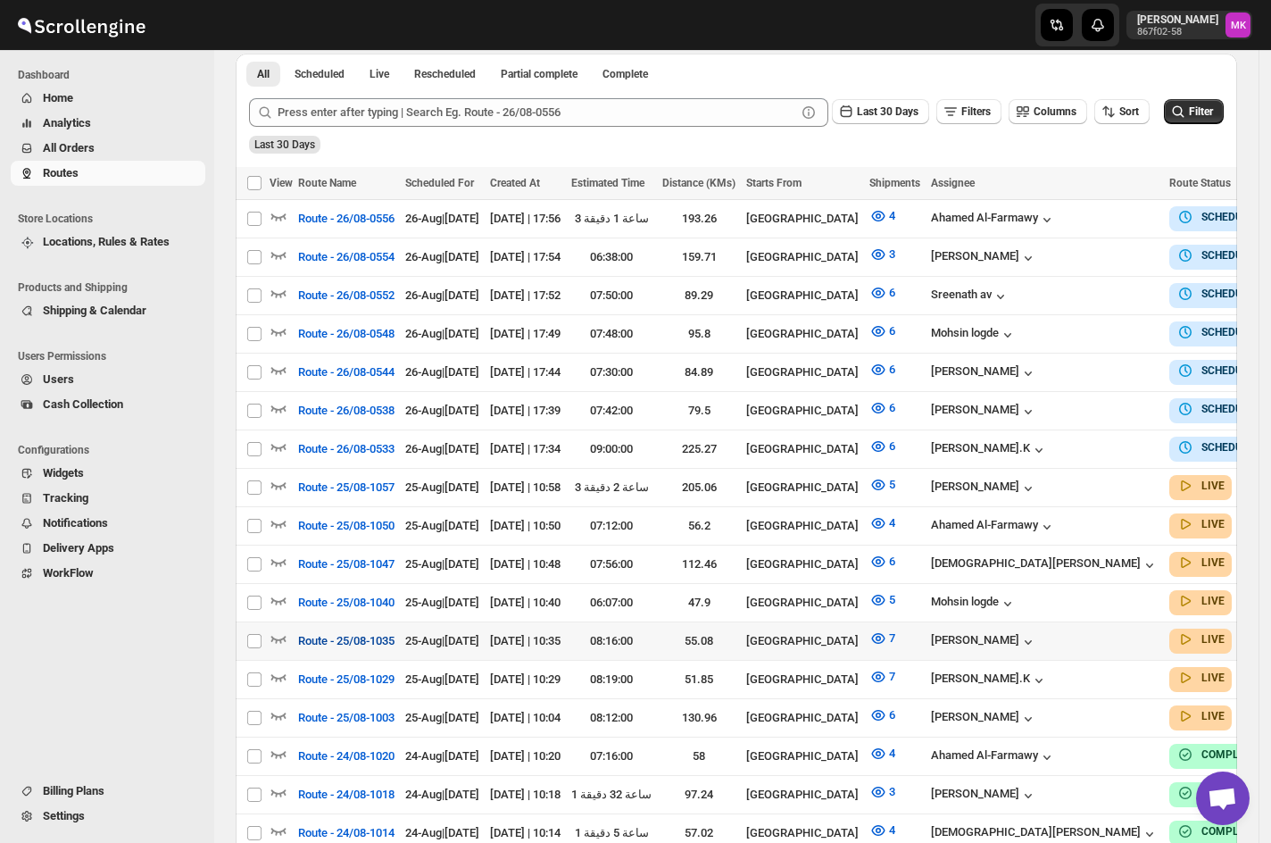
click at [384, 632] on span "Route - 25/08-1035" at bounding box center [346, 641] width 96 height 18
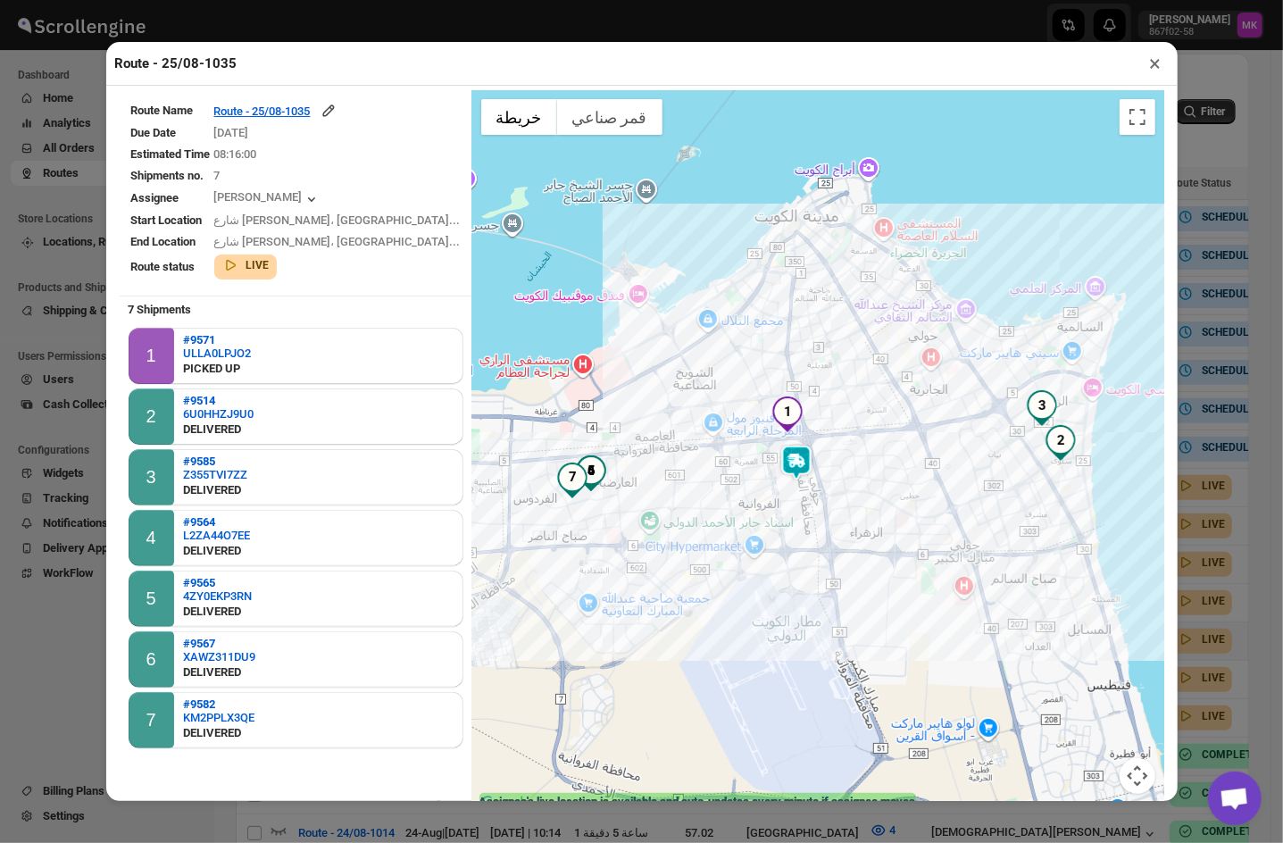
click at [1157, 69] on button "×" at bounding box center [1156, 63] width 26 height 25
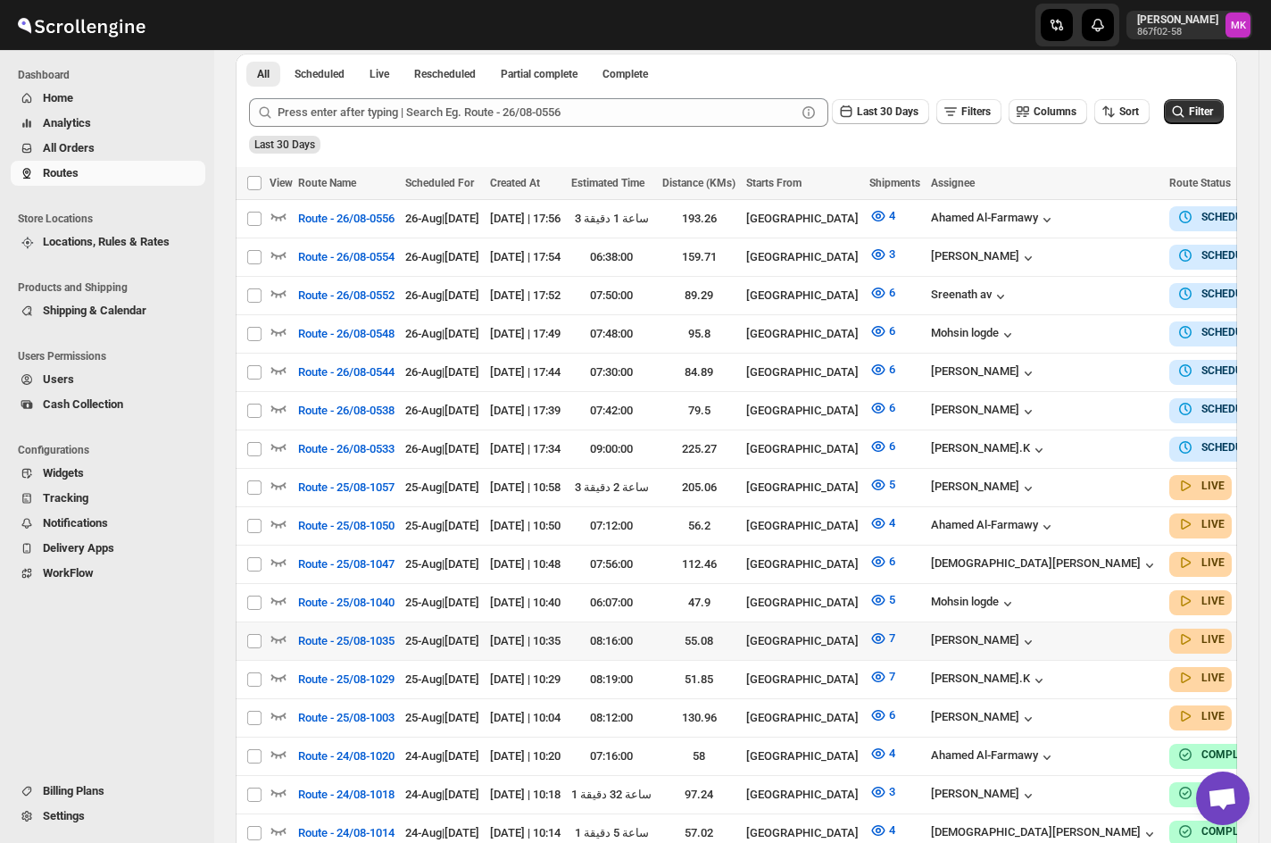
click at [359, 622] on td "Route - 25/08-1035" at bounding box center [346, 641] width 107 height 38
checkbox input "true"
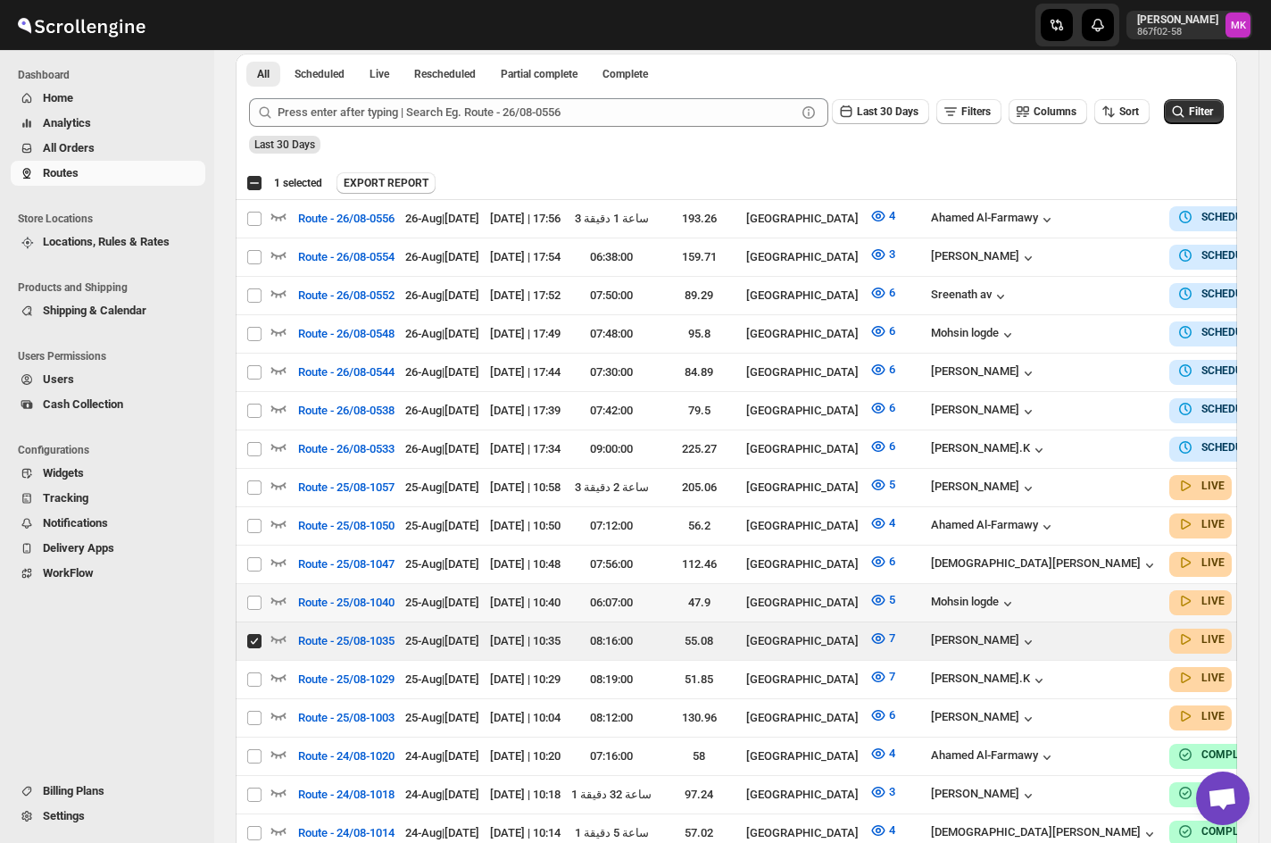
click at [373, 594] on span "Route - 25/08-1040" at bounding box center [346, 603] width 96 height 18
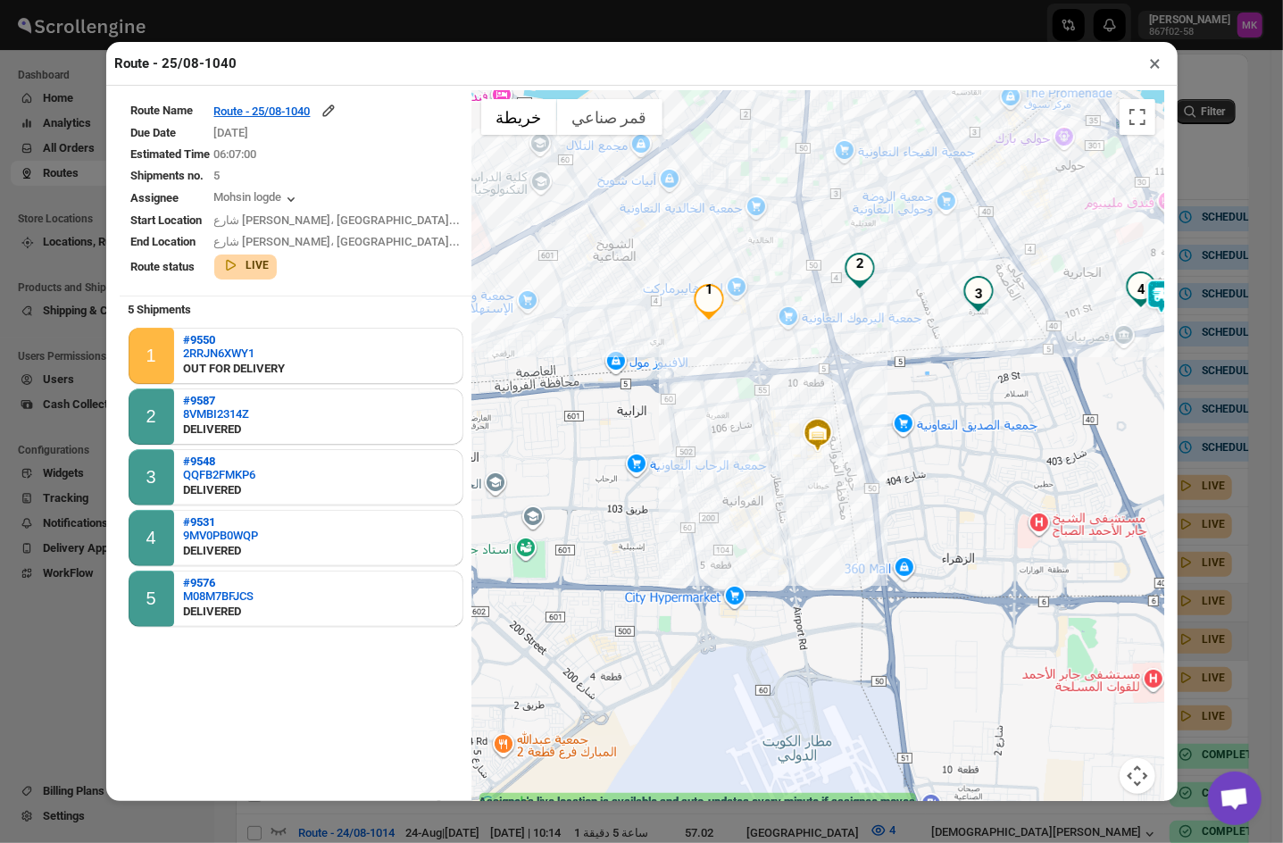
click at [1161, 61] on button "×" at bounding box center [1156, 63] width 26 height 25
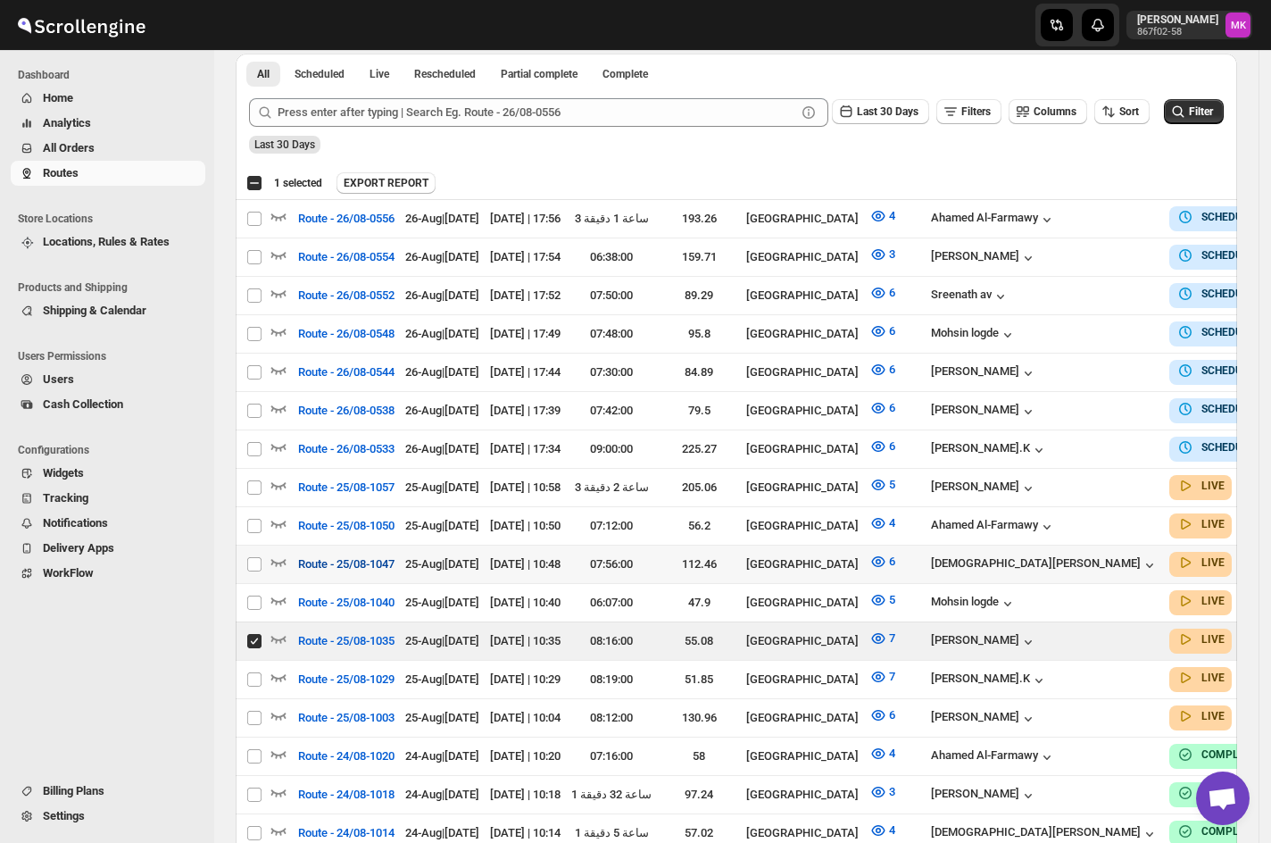
click at [352, 555] on span "Route - 25/08-1047" at bounding box center [346, 564] width 96 height 18
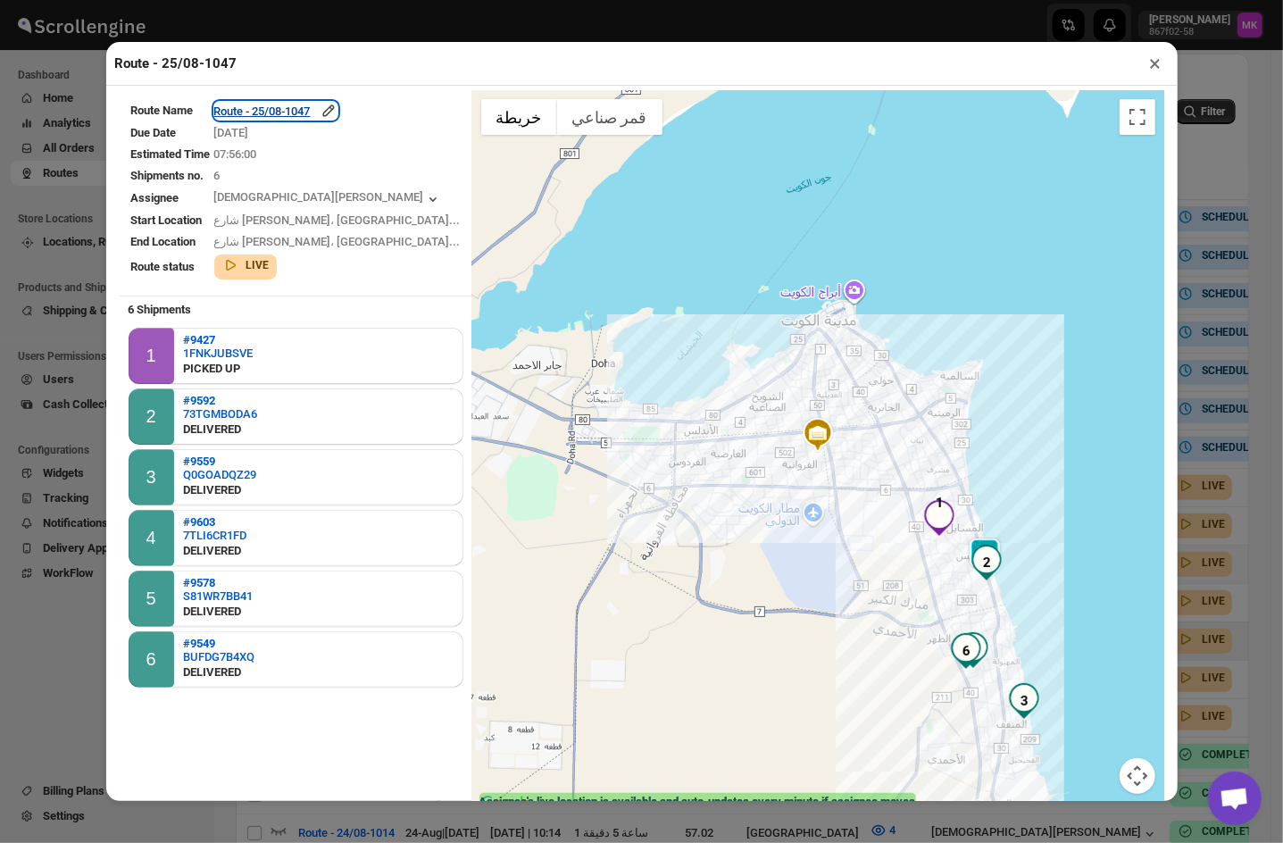
click at [321, 105] on div "Route - 25/08-1047" at bounding box center [275, 111] width 123 height 18
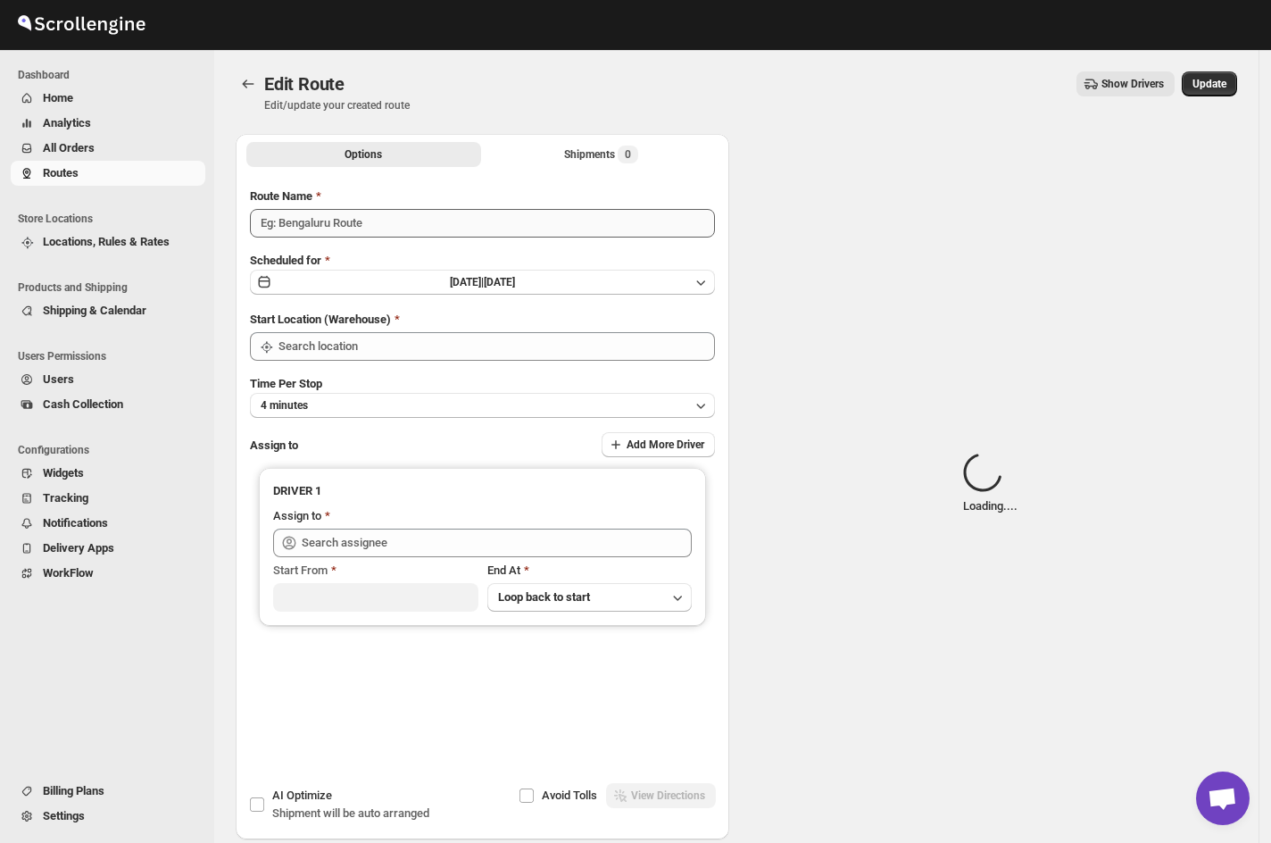
type input "Route - 25/08-1047"
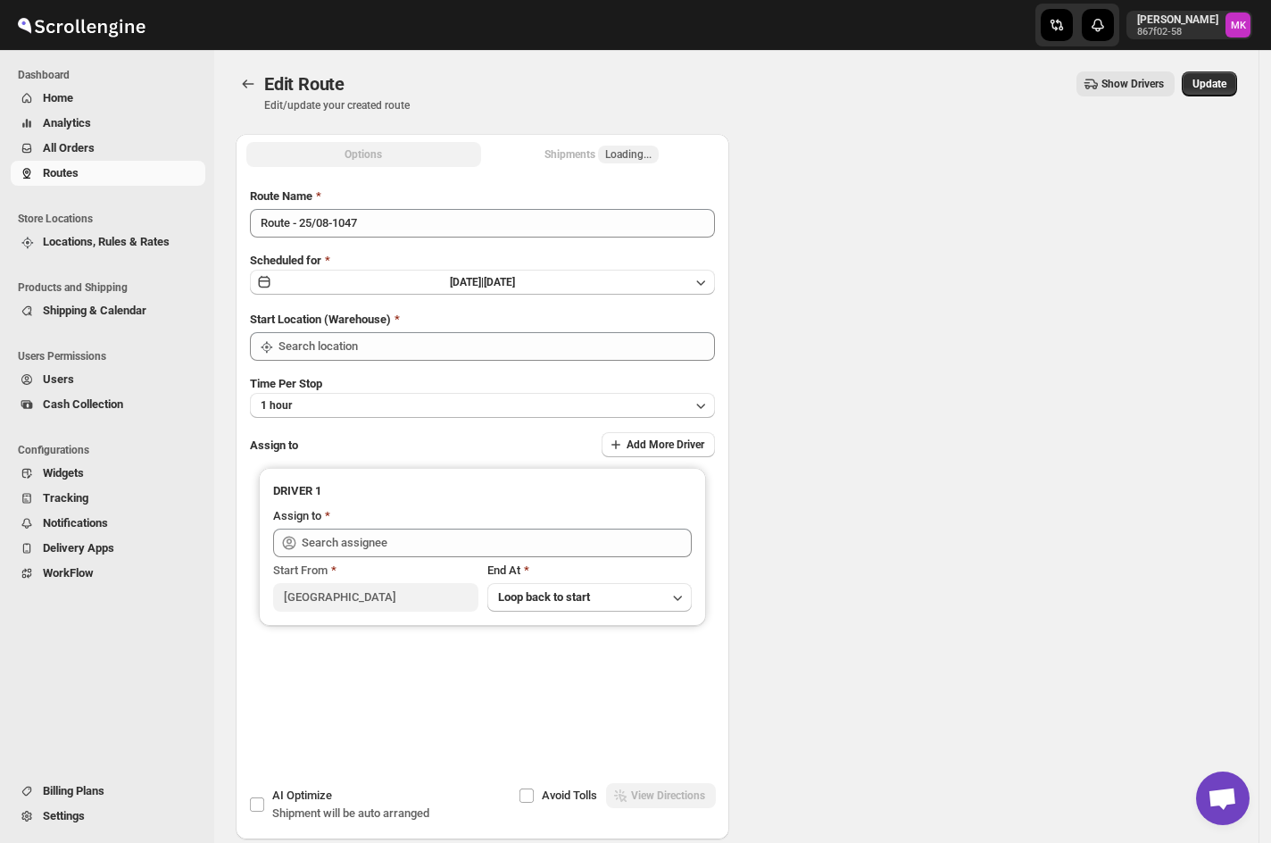
type input "[GEOGRAPHIC_DATA]"
type input "Mohammed faizan (fs3453480@gmail.com)"
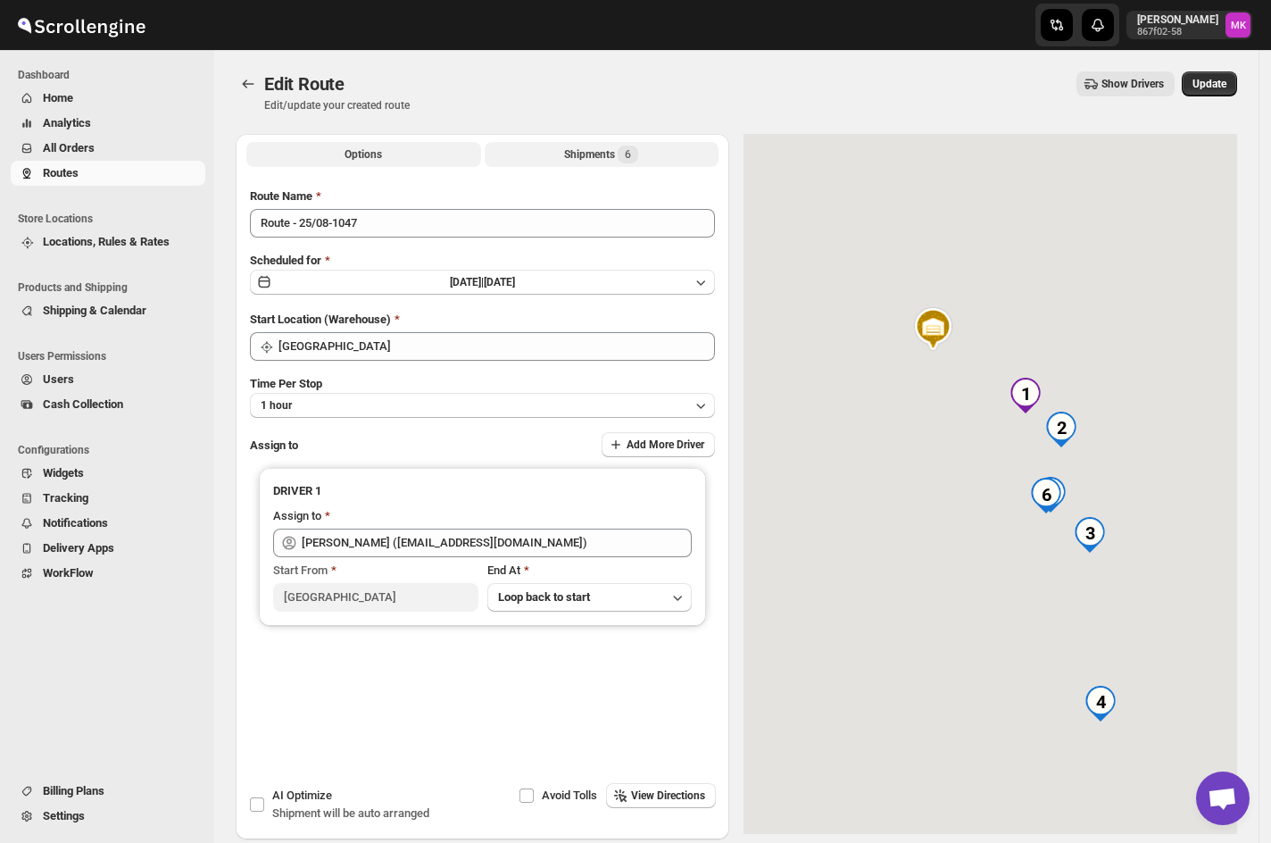
click at [600, 161] on div "Shipments 6" at bounding box center [601, 155] width 74 height 18
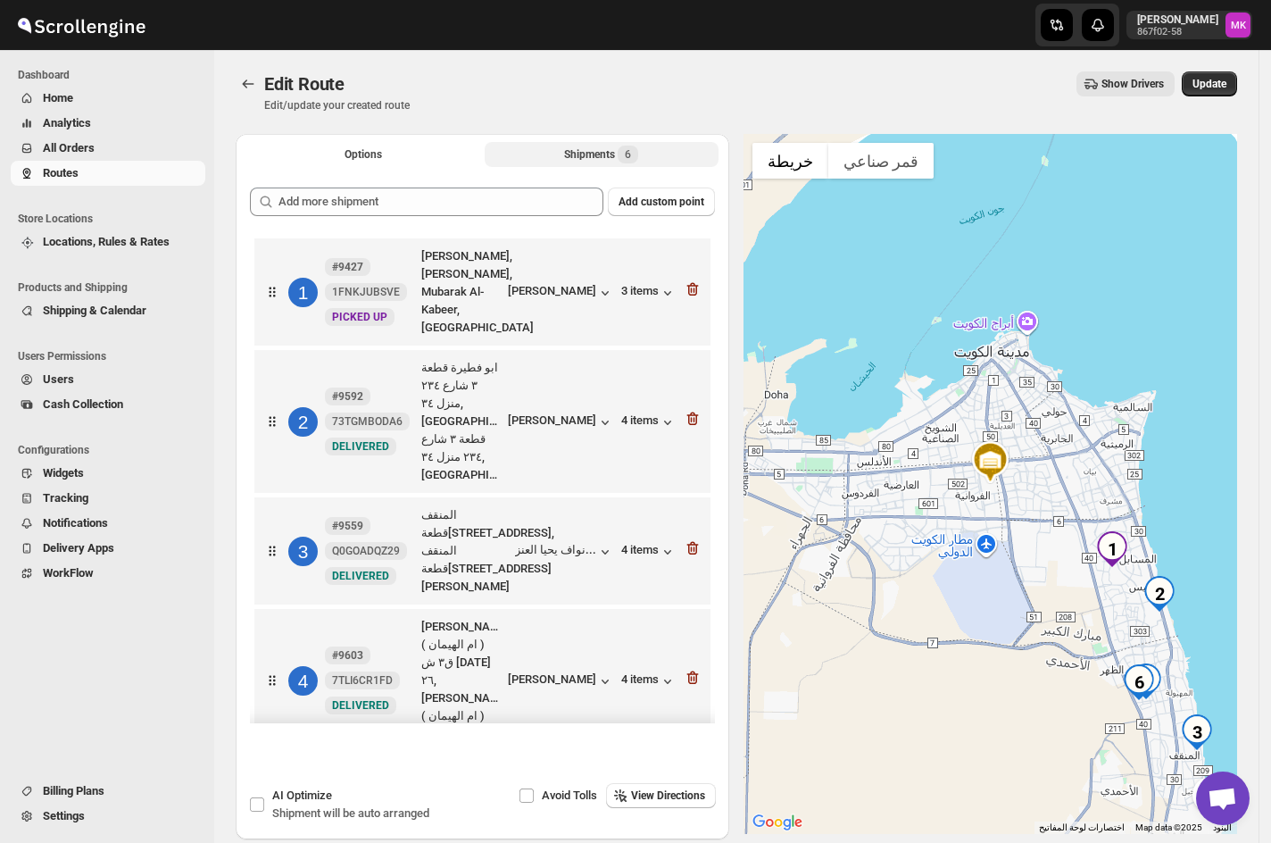
click at [693, 280] on icon "button" at bounding box center [693, 289] width 18 height 18
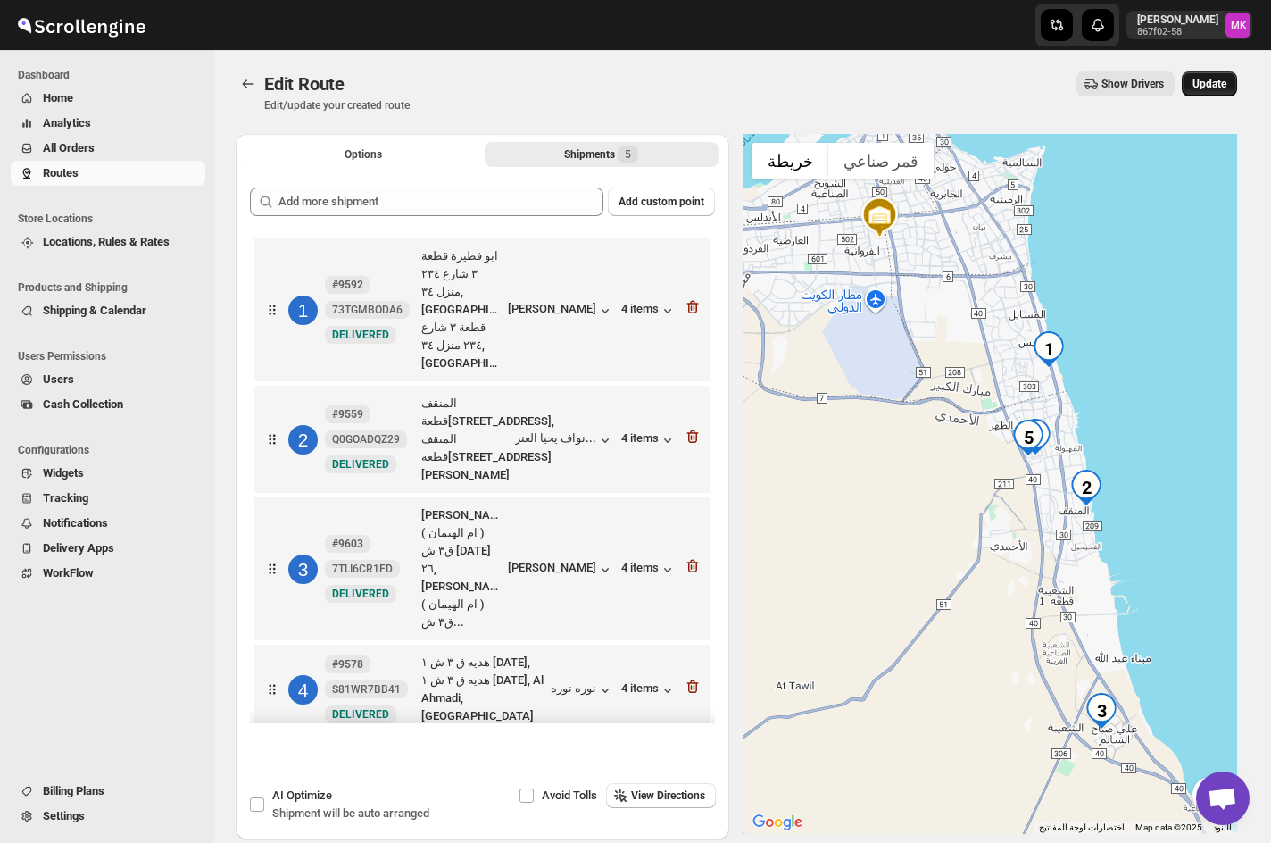
click at [1204, 86] on span "Update" at bounding box center [1210, 84] width 34 height 14
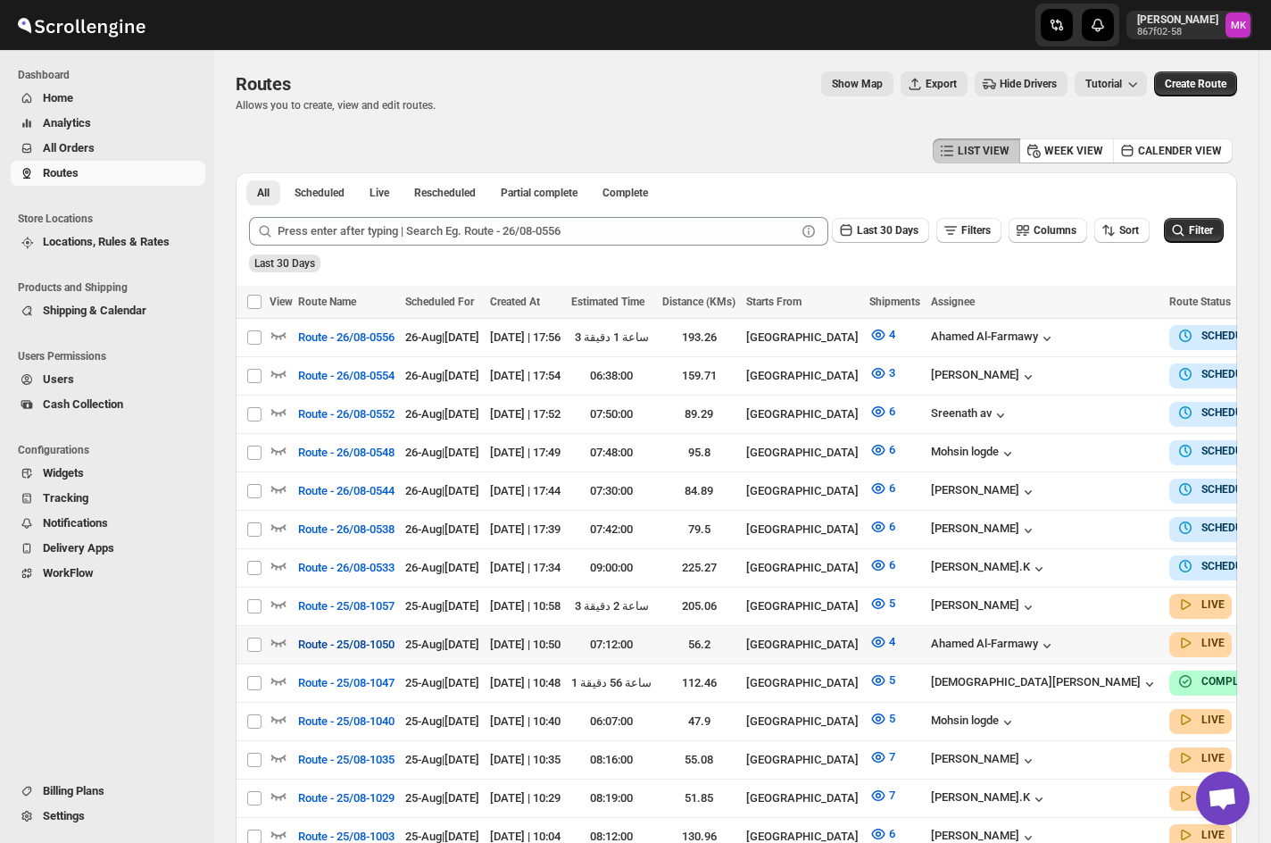
click at [339, 637] on span "Route - 25/08-1050" at bounding box center [346, 645] width 96 height 18
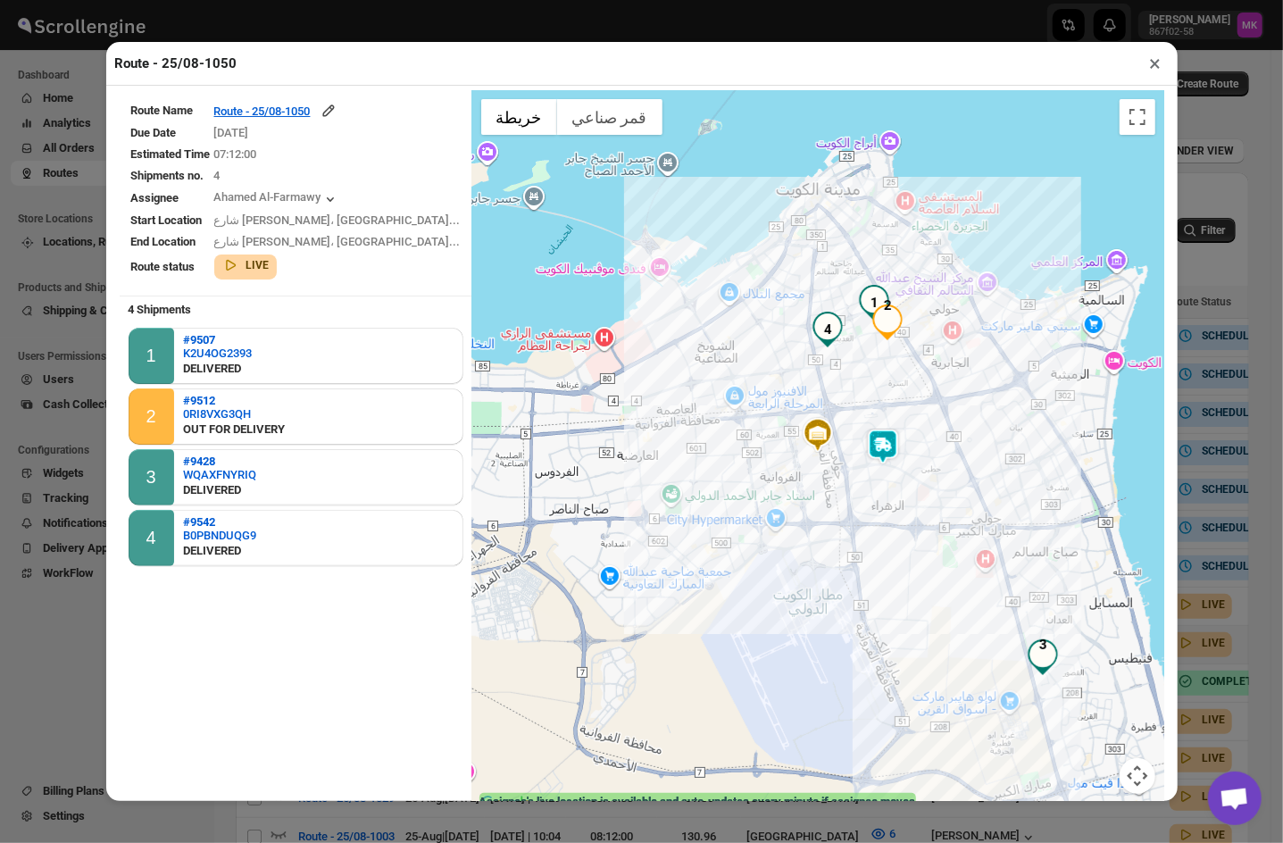
click at [1155, 57] on button "×" at bounding box center [1156, 63] width 26 height 25
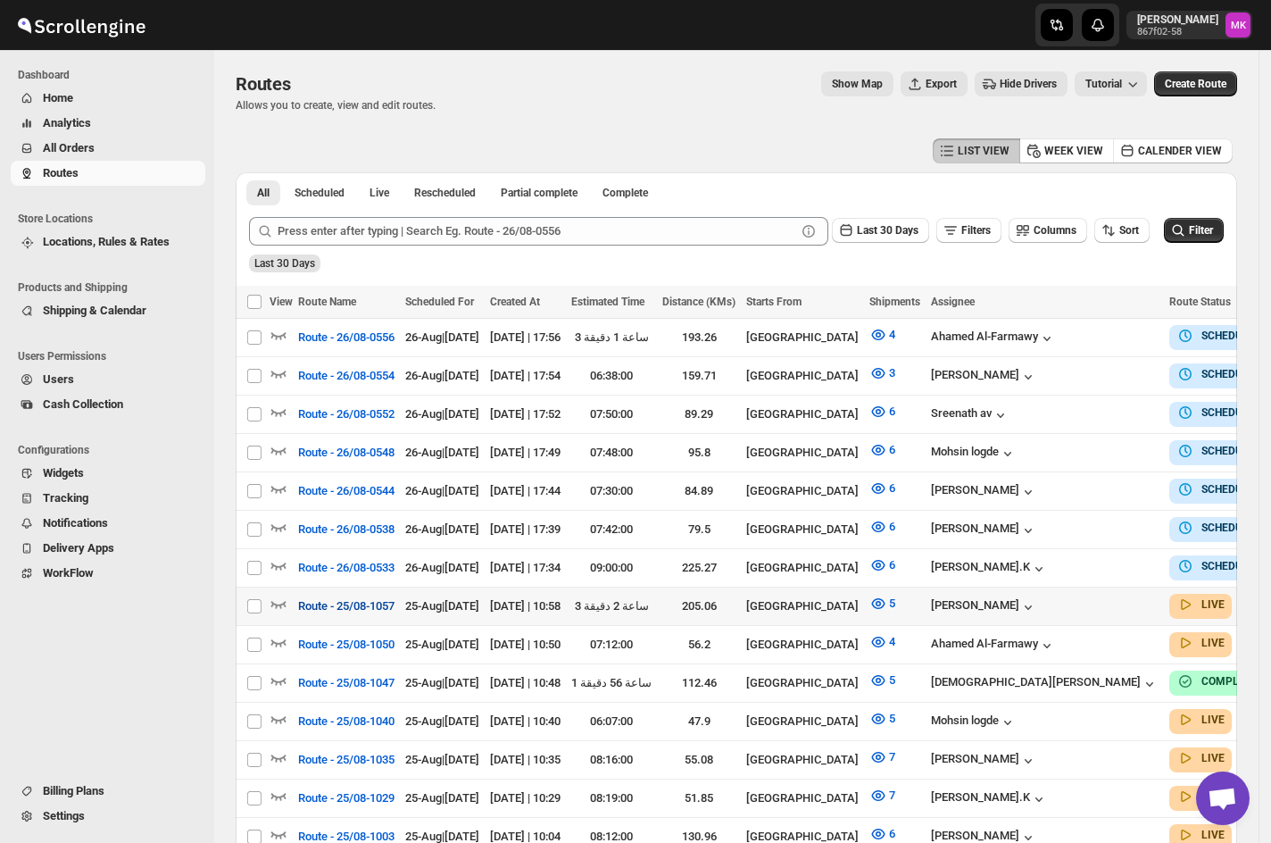
click at [382, 609] on button "Route - 25/08-1057" at bounding box center [346, 606] width 118 height 29
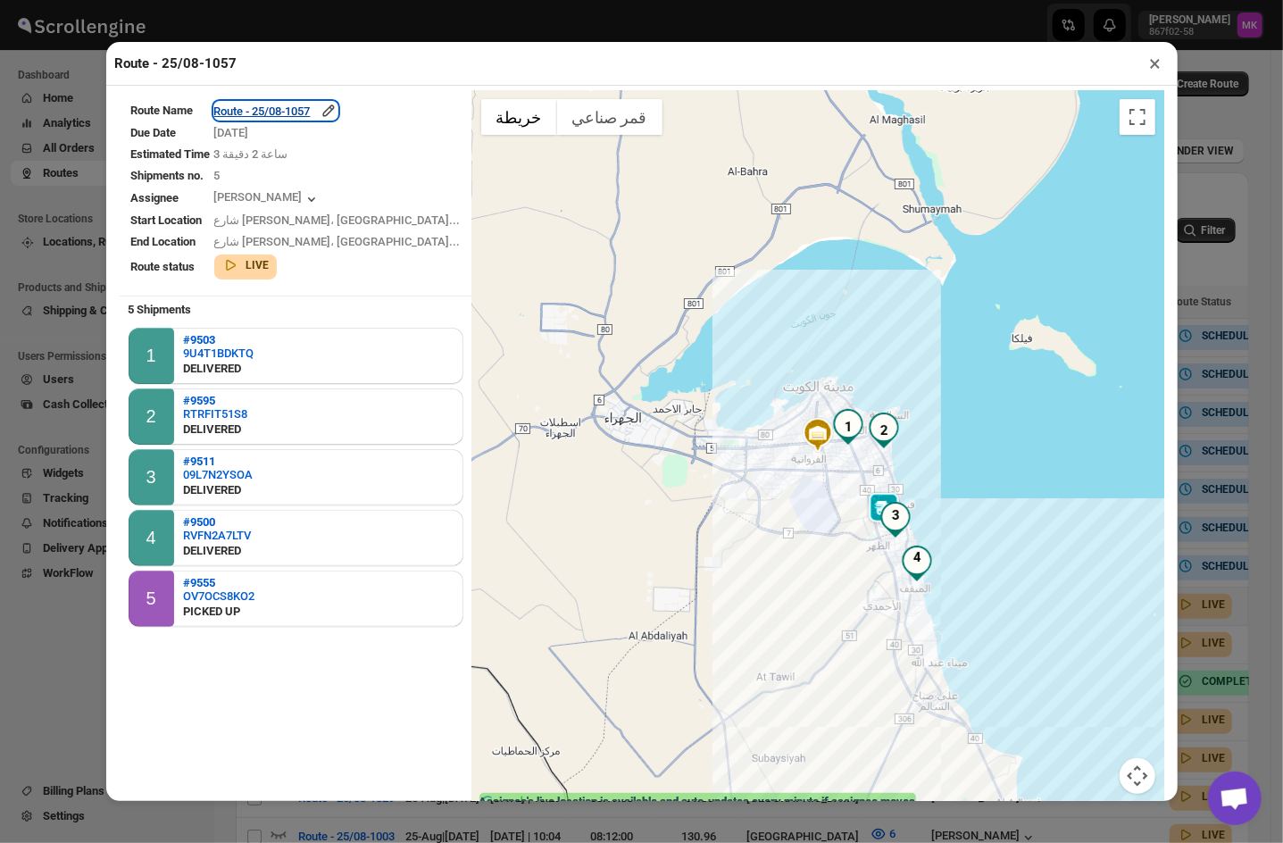
click at [279, 115] on div "Route - 25/08-1057" at bounding box center [275, 111] width 123 height 18
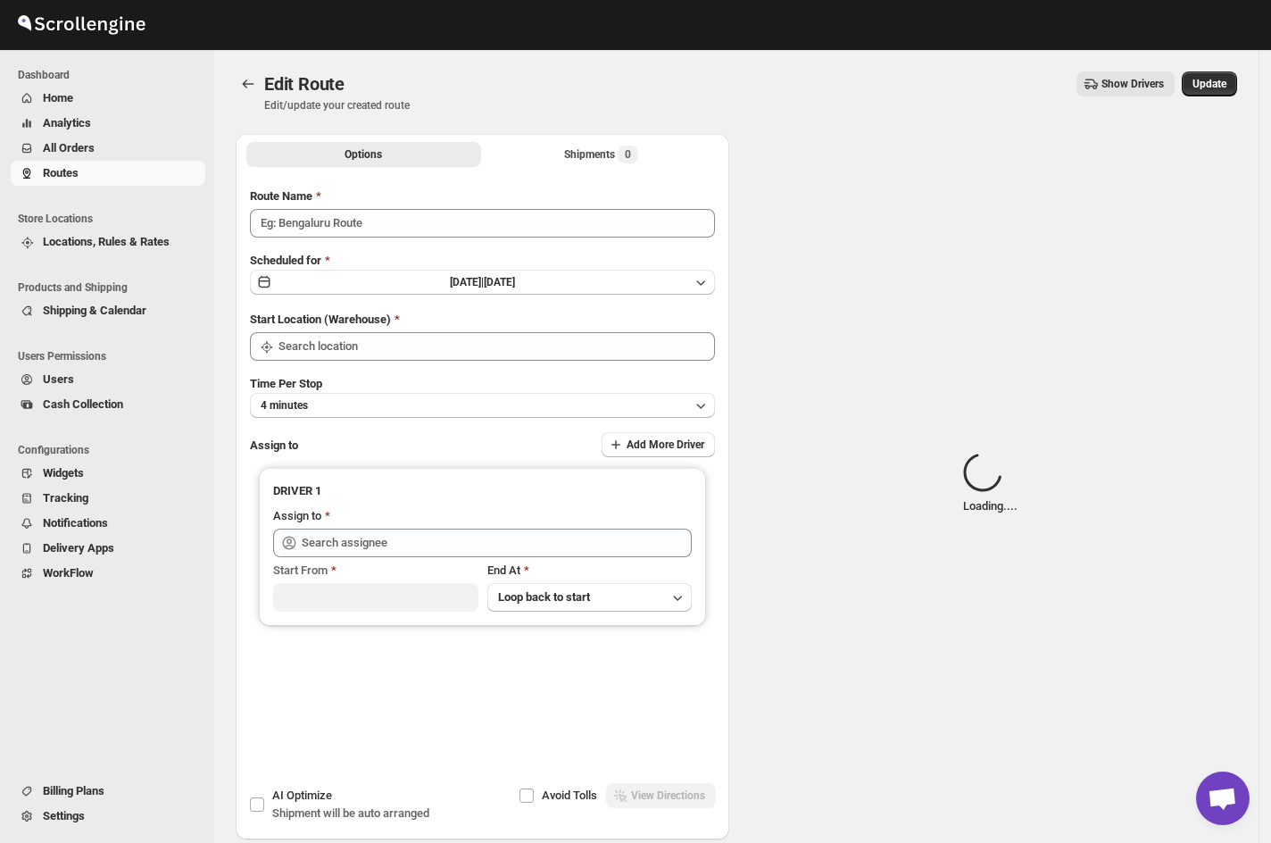
type input "Route - 25/08-1057"
click at [602, 151] on span "Loading..." at bounding box center [628, 155] width 61 height 18
type input "[GEOGRAPHIC_DATA]"
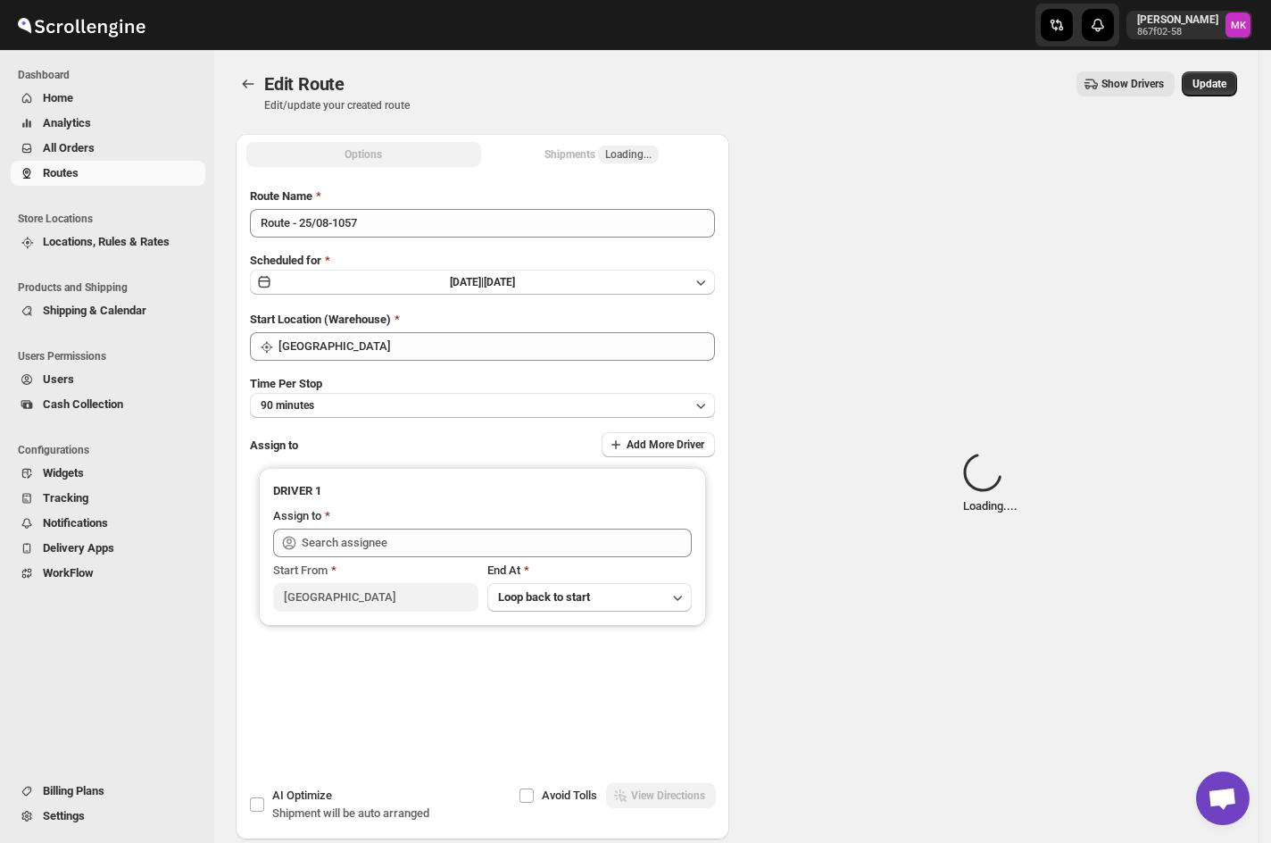
type input "Mohammad chand (mohdqabid@gmail.com)"
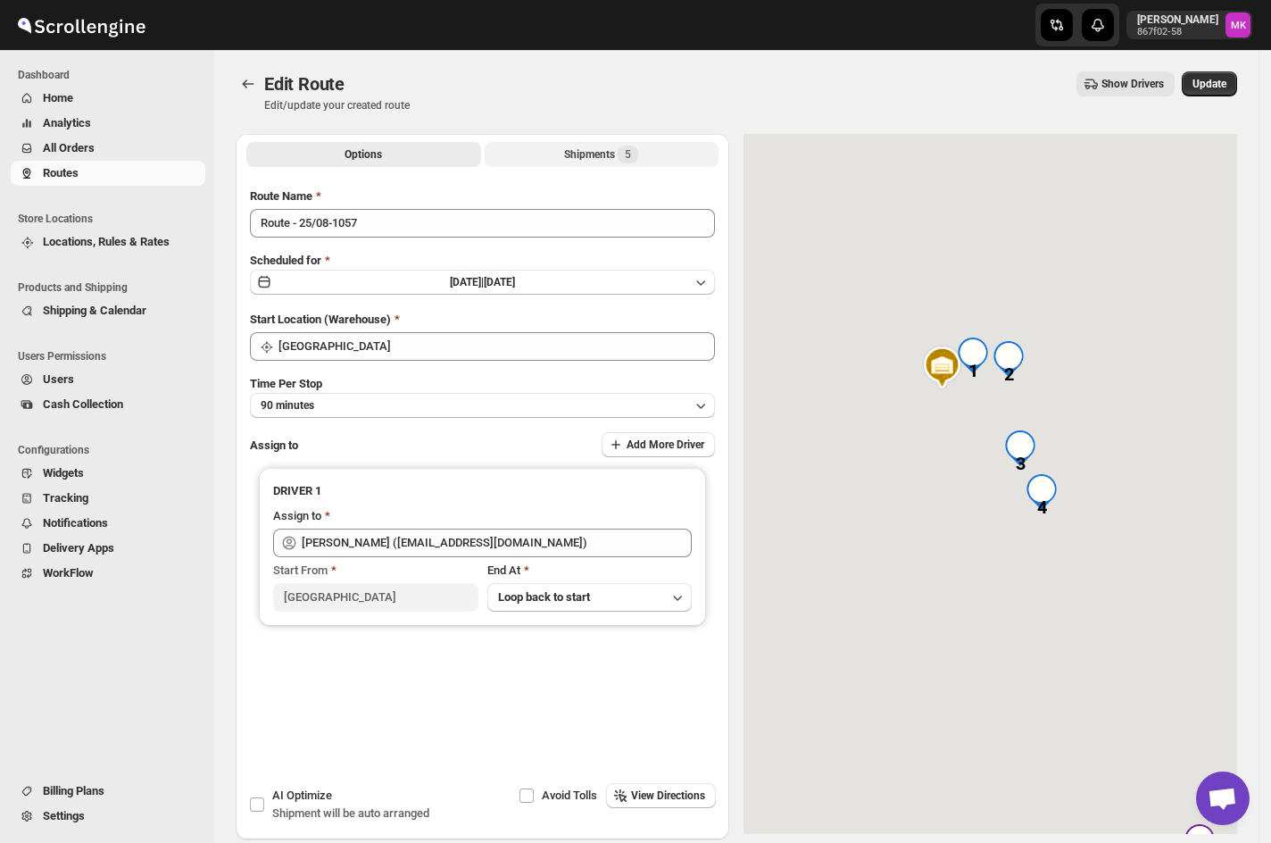
click at [602, 151] on div "Shipments 5" at bounding box center [601, 155] width 74 height 18
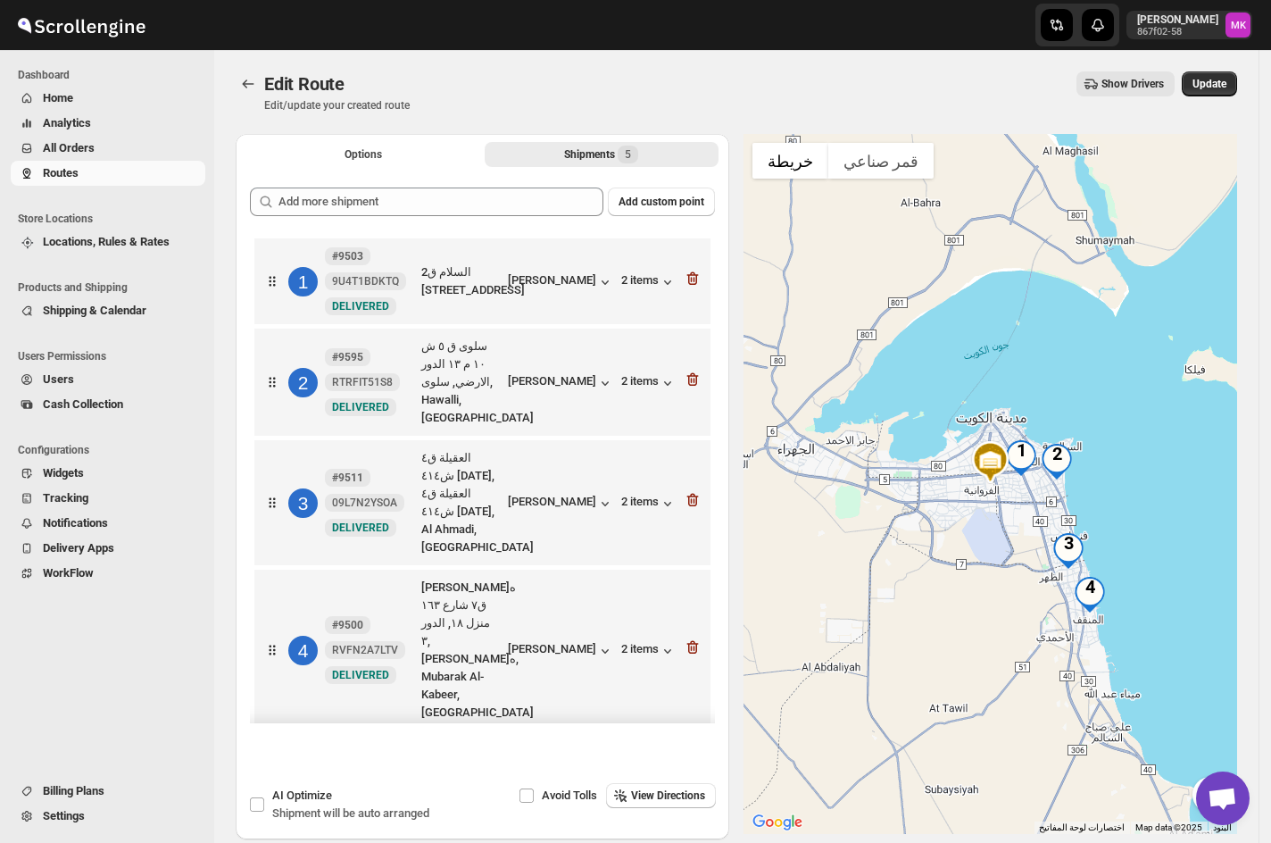
click at [689, 786] on icon "button" at bounding box center [693, 795] width 18 height 18
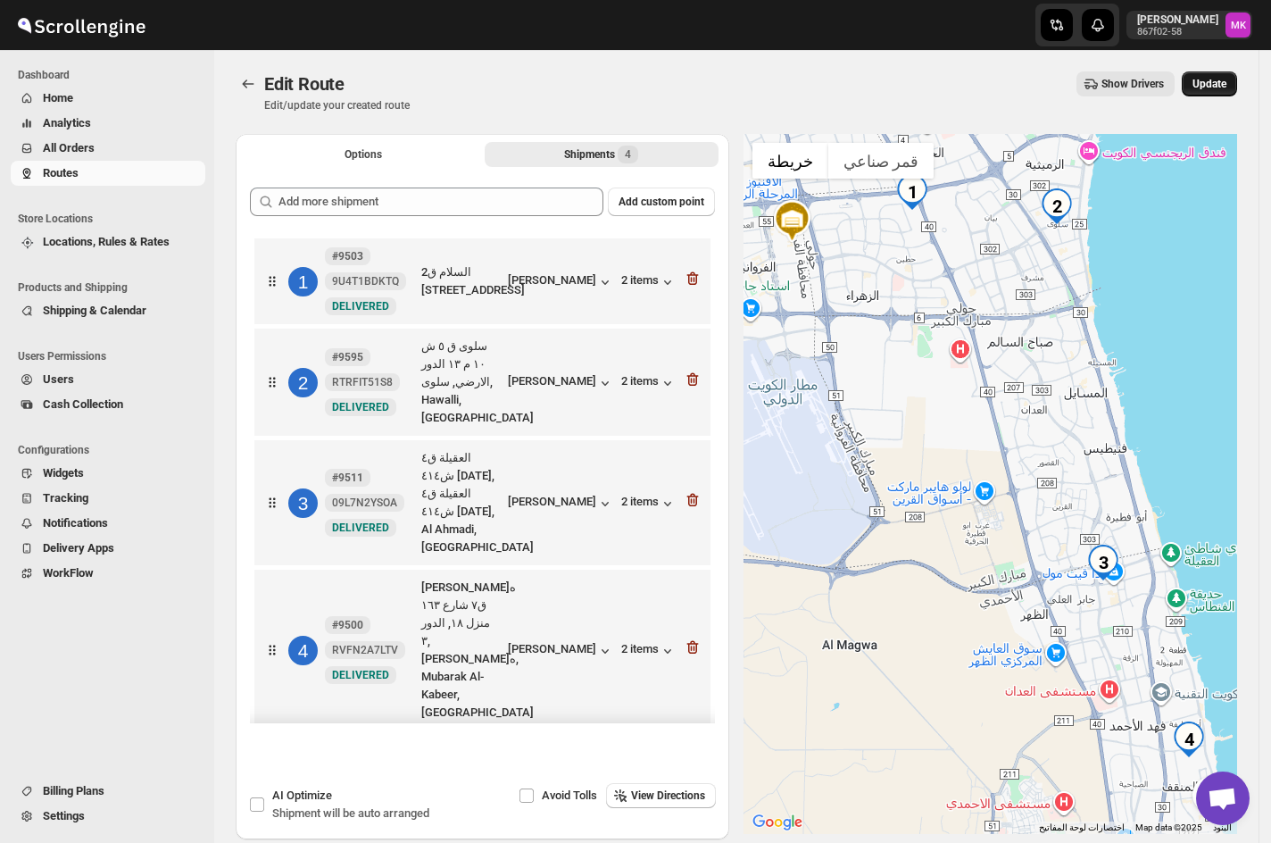
click at [1208, 87] on span "Update" at bounding box center [1210, 84] width 34 height 14
